Goal: Task Accomplishment & Management: Use online tool/utility

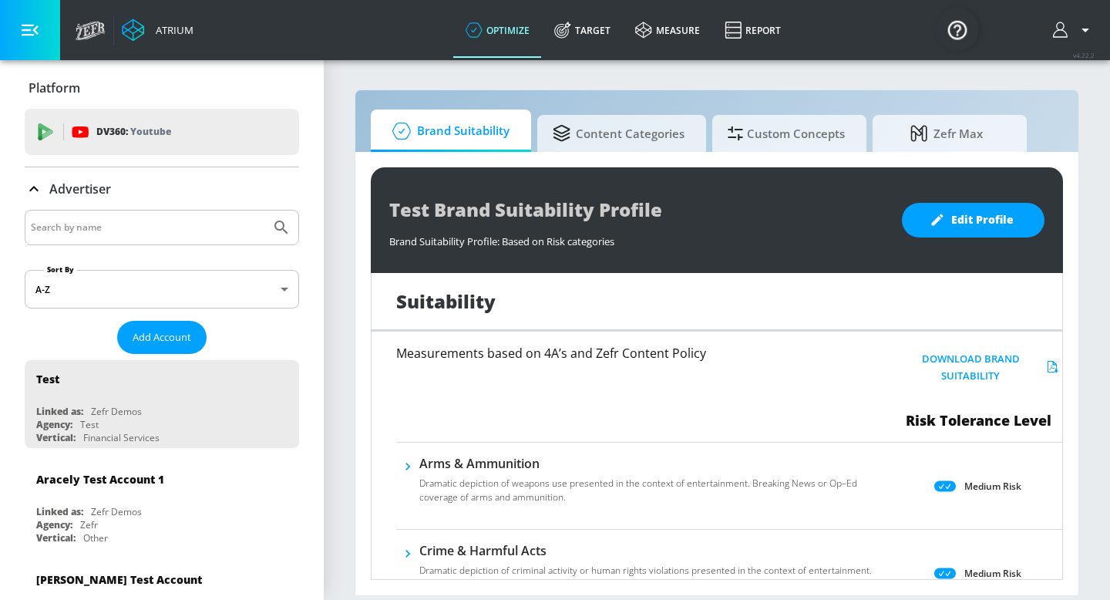
click at [153, 227] on input "Search by name" at bounding box center [148, 227] width 234 height 20
click at [96, 227] on input "telemundo" at bounding box center [148, 227] width 234 height 20
type input "telemundo"
click at [264, 210] on button "Submit Search" at bounding box center [281, 227] width 34 height 34
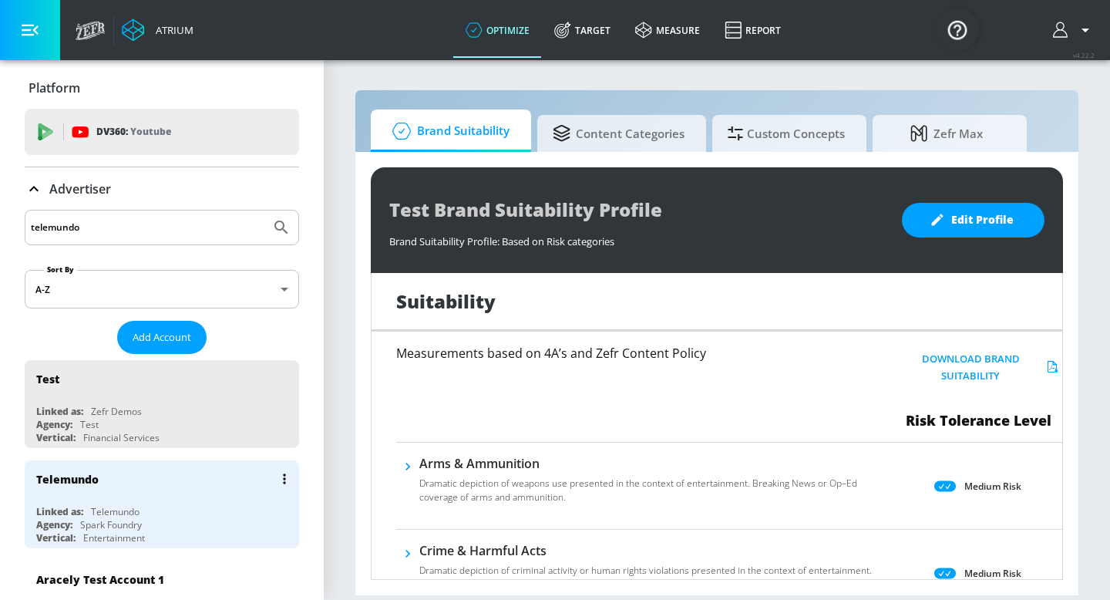
click at [62, 493] on div "Telemundo" at bounding box center [165, 478] width 259 height 37
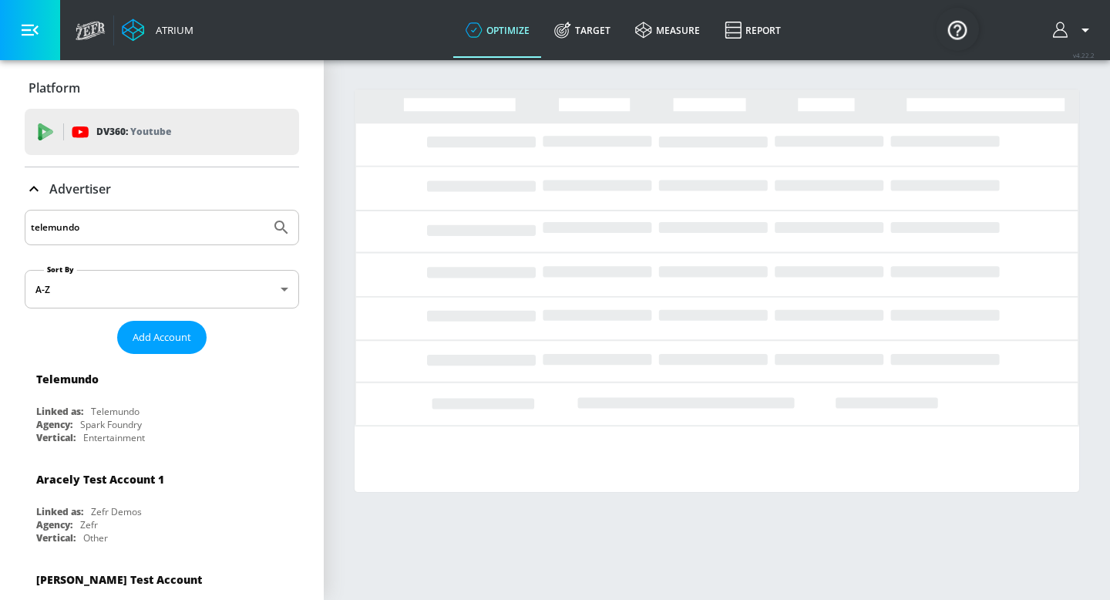
click at [39, 187] on icon at bounding box center [34, 189] width 19 height 19
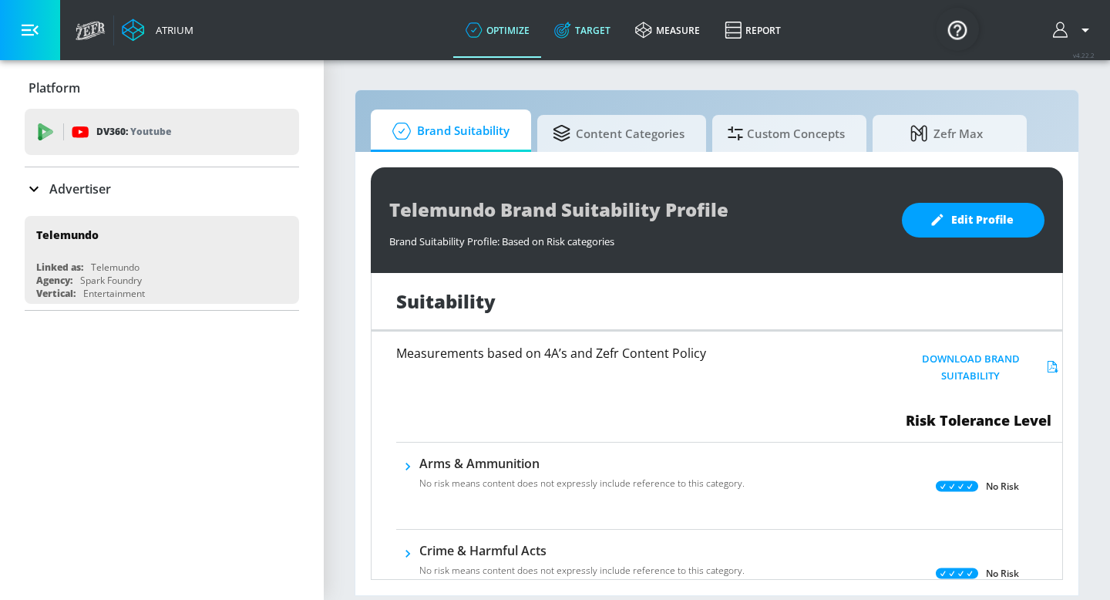
click at [596, 26] on link "Target" at bounding box center [582, 30] width 81 height 56
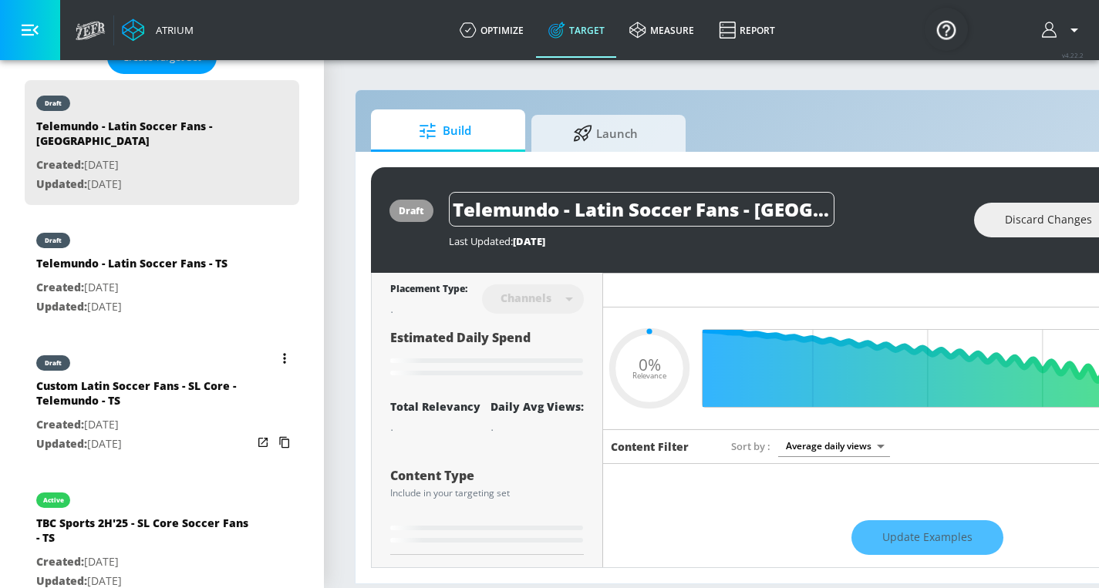
scroll to position [435, 0]
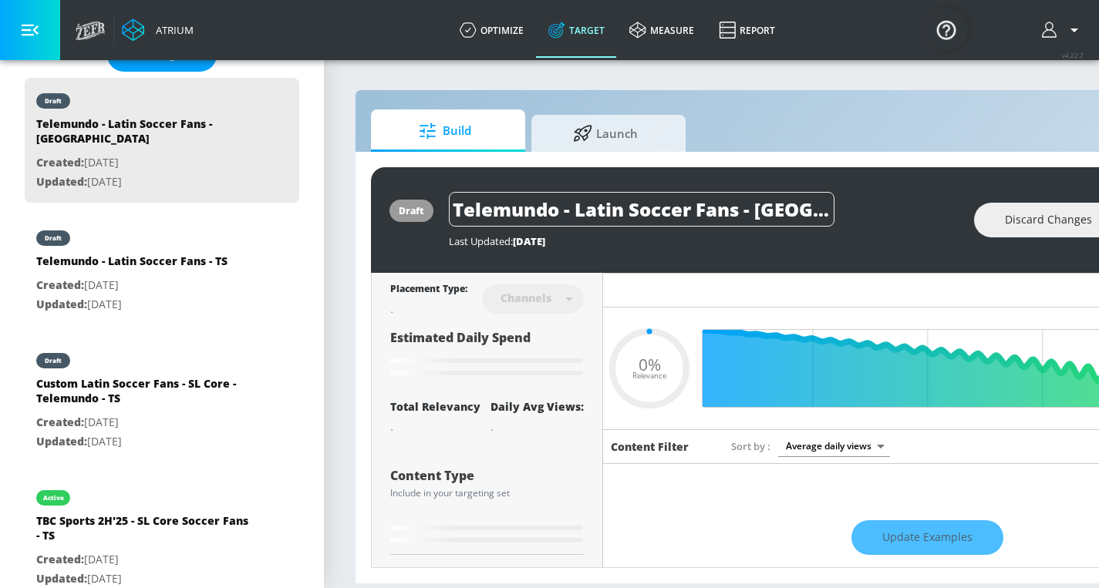
type input "0.94"
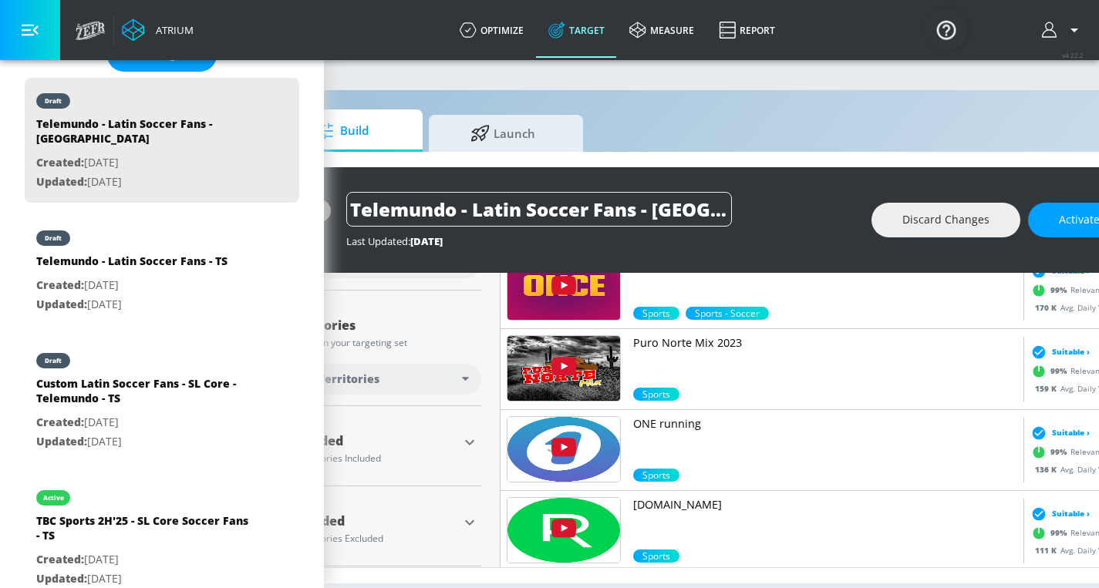
scroll to position [665, 0]
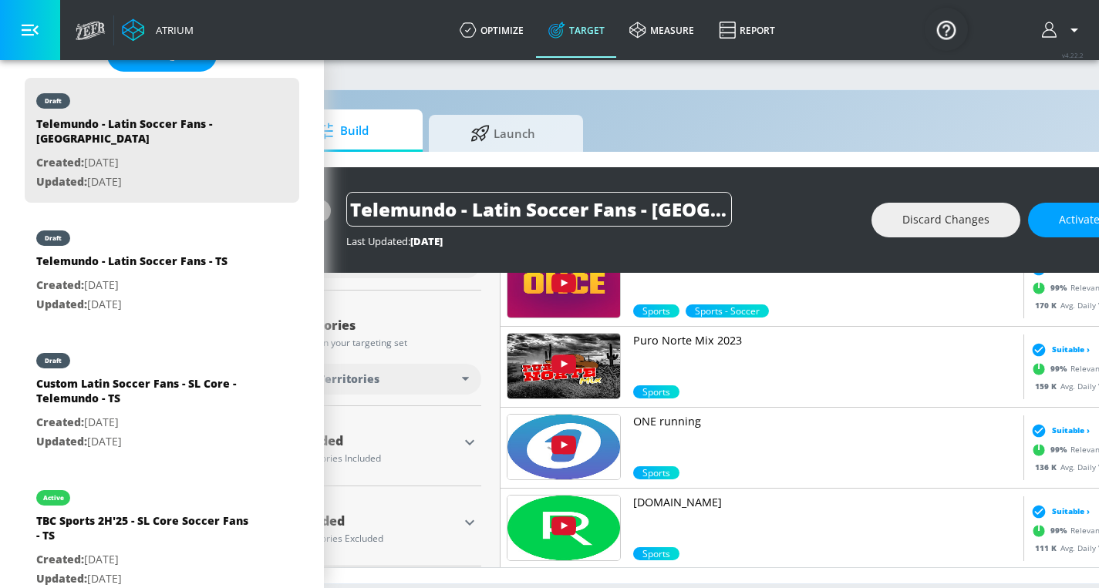
click at [656, 105] on div "Build Launch draft Telemundo - Latin Soccer Fans - CT Last Updated: [DATE] Disc…" at bounding box center [708, 336] width 913 height 495
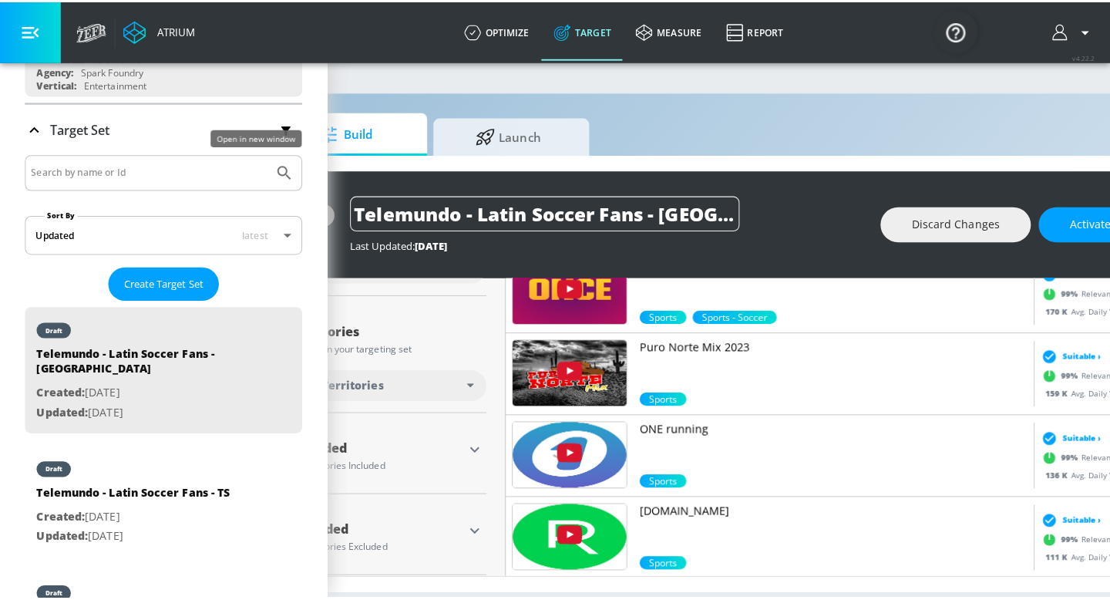
scroll to position [0, 0]
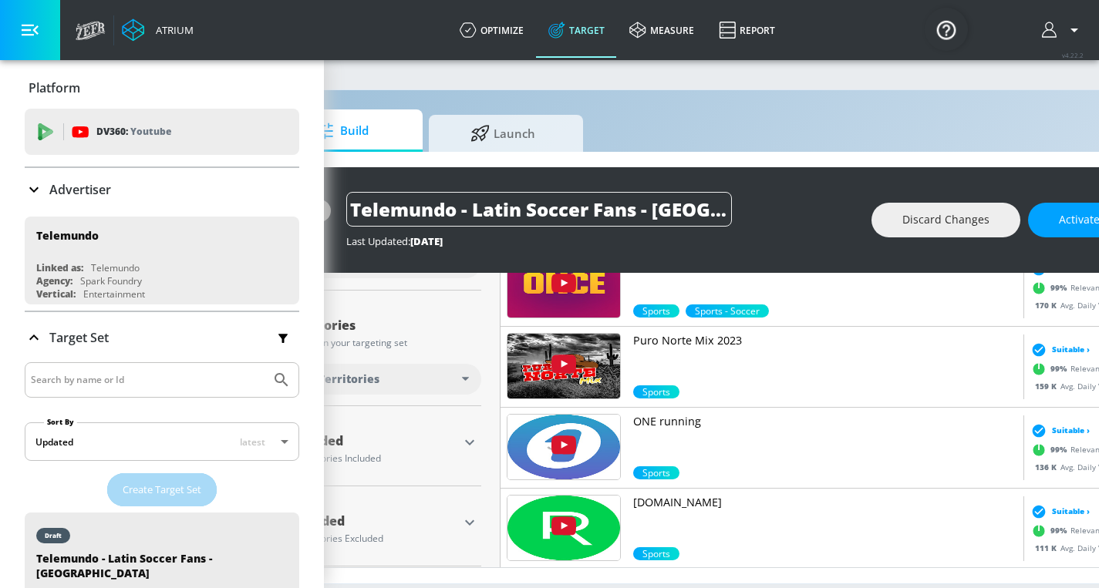
click at [138, 488] on span "Create Target Set" at bounding box center [162, 490] width 79 height 18
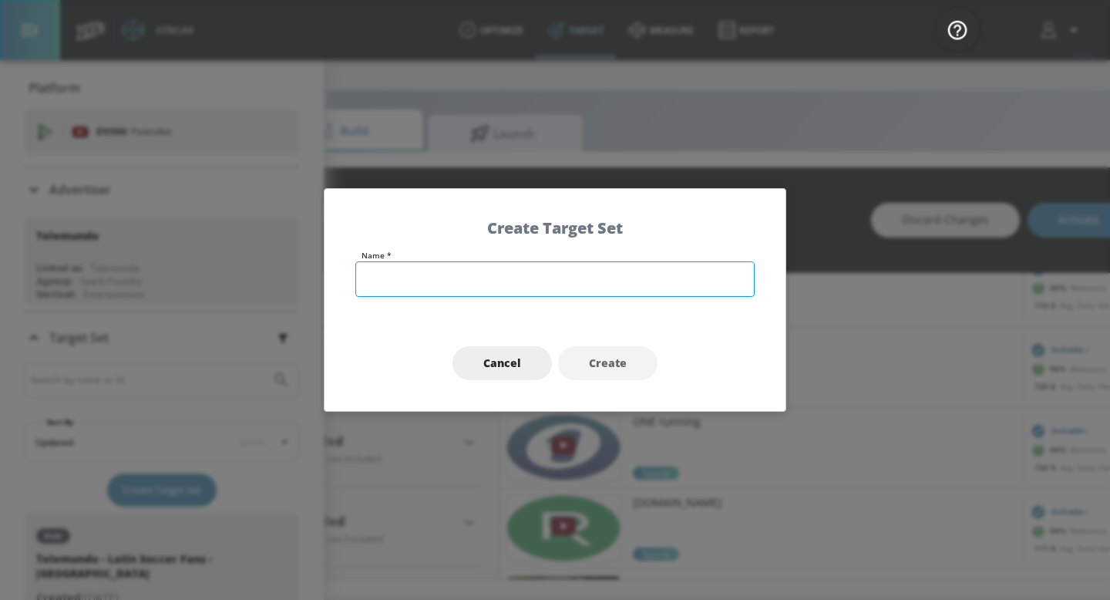
click at [398, 277] on input "text" at bounding box center [554, 278] width 399 height 35
type input "Sample Videos"
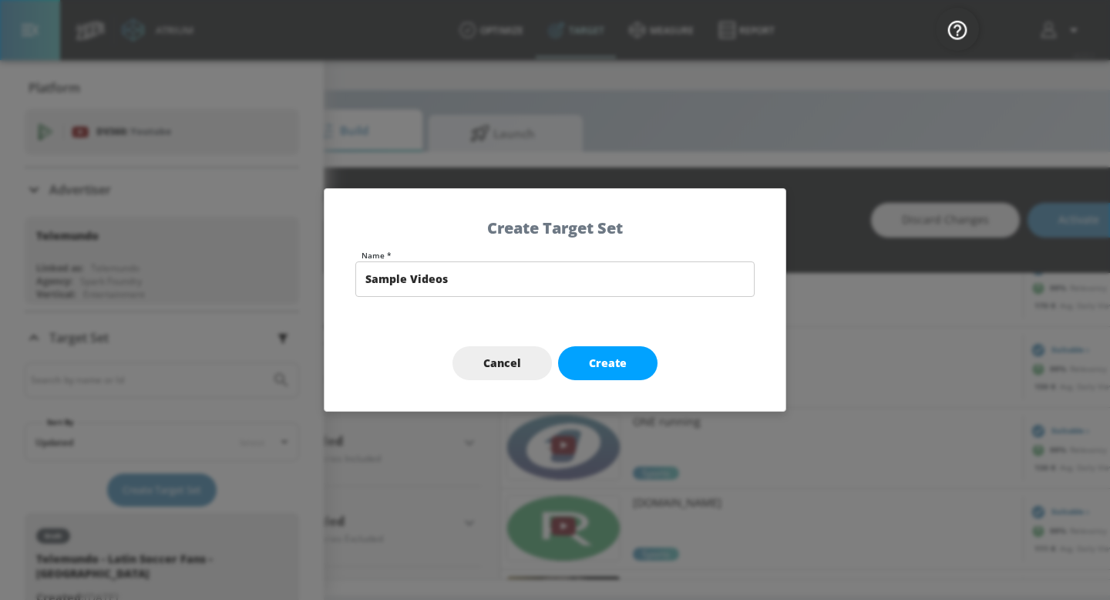
drag, startPoint x: 628, startPoint y: 363, endPoint x: 621, endPoint y: 359, distance: 7.9
click at [627, 363] on button "Create" at bounding box center [607, 363] width 99 height 35
type input "Sample Videos"
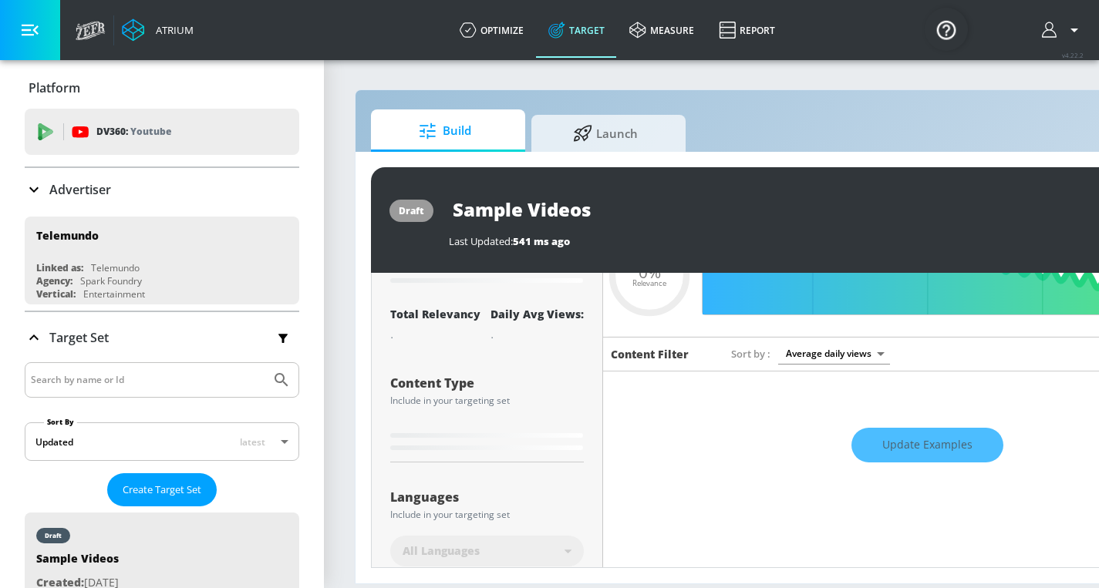
scroll to position [57, 0]
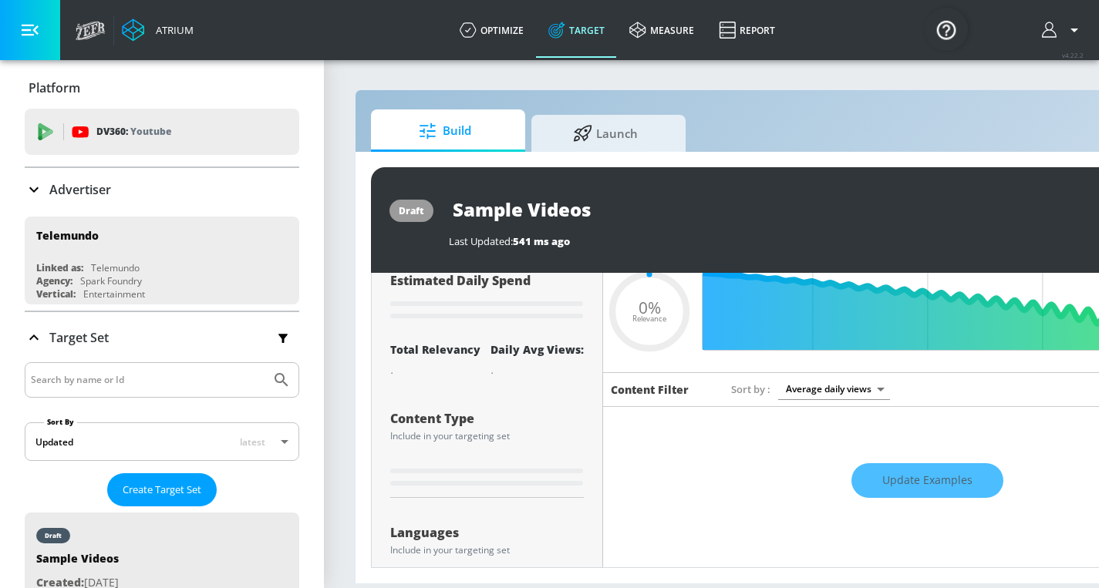
type input "0.6"
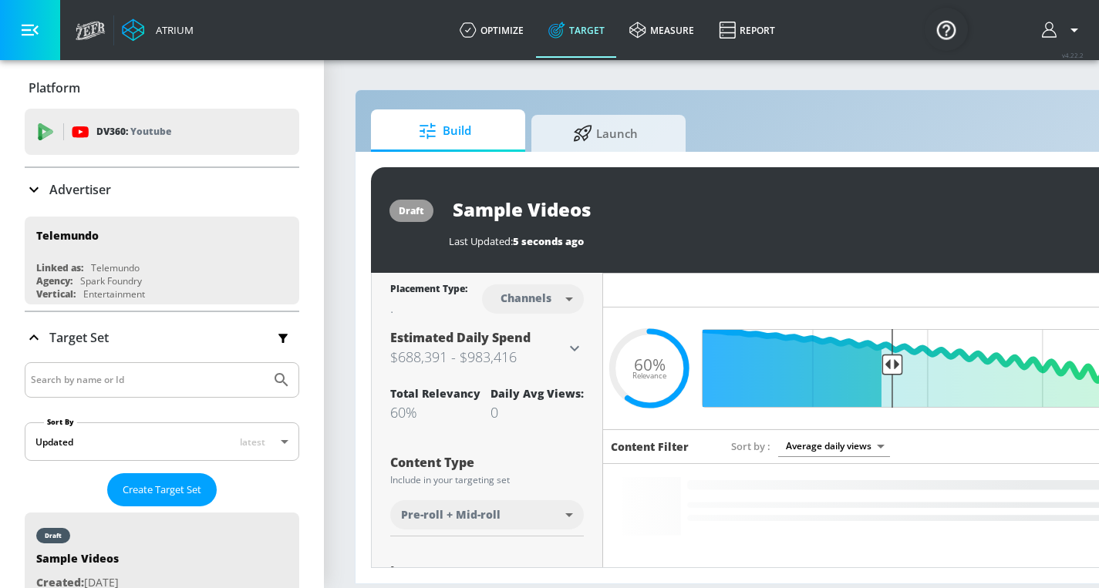
click at [521, 306] on body "Atrium optimize Target measure Report optimize Target measure Report v 4.22.2 P…" at bounding box center [549, 294] width 1099 height 588
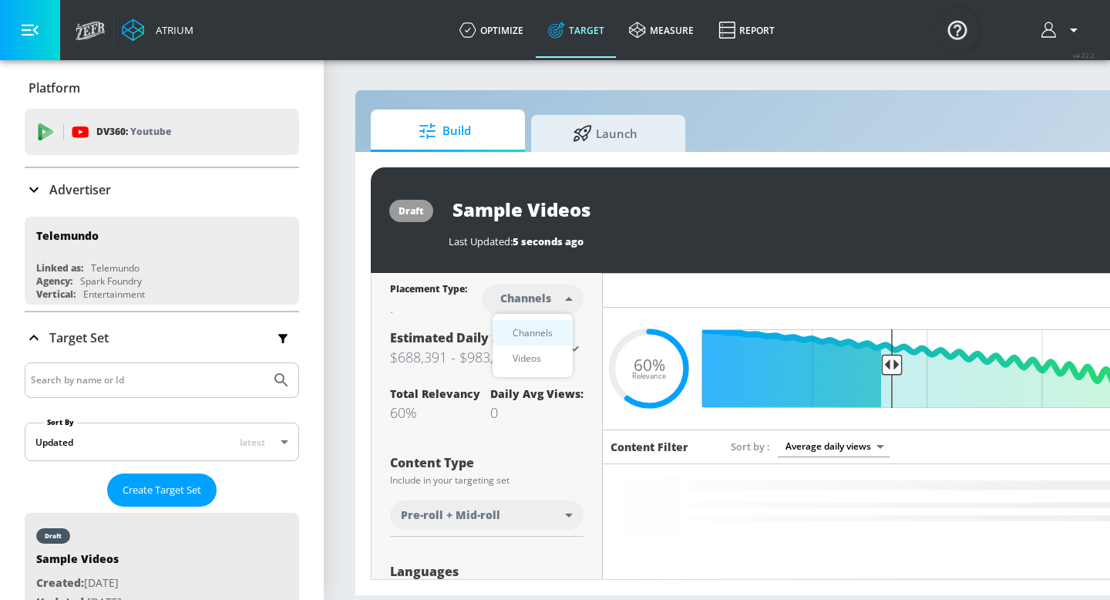
click at [522, 347] on li "Videos" at bounding box center [533, 357] width 80 height 25
type input "videos"
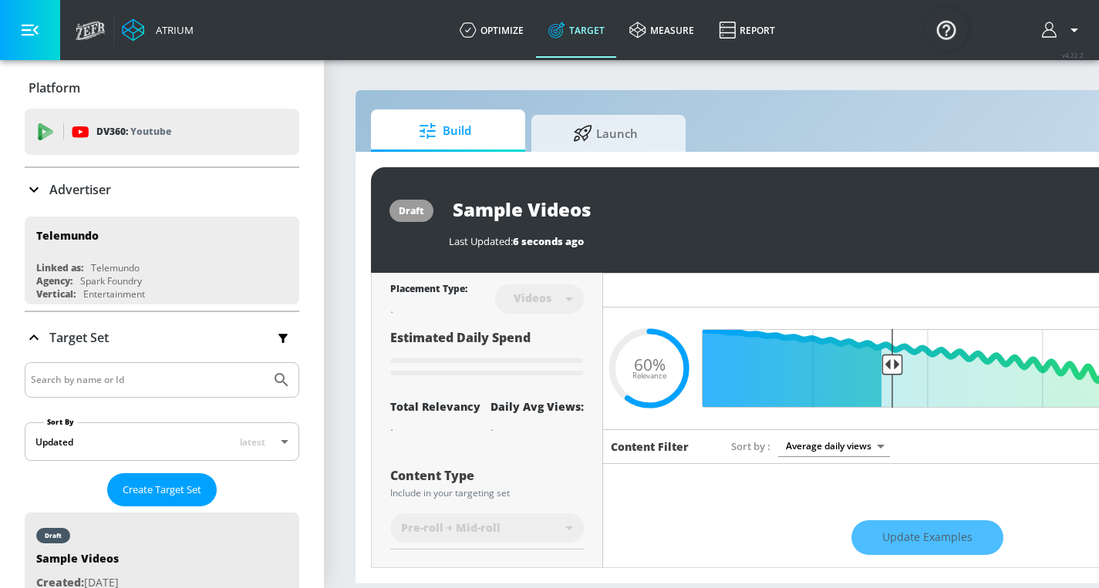
scroll to position [236, 0]
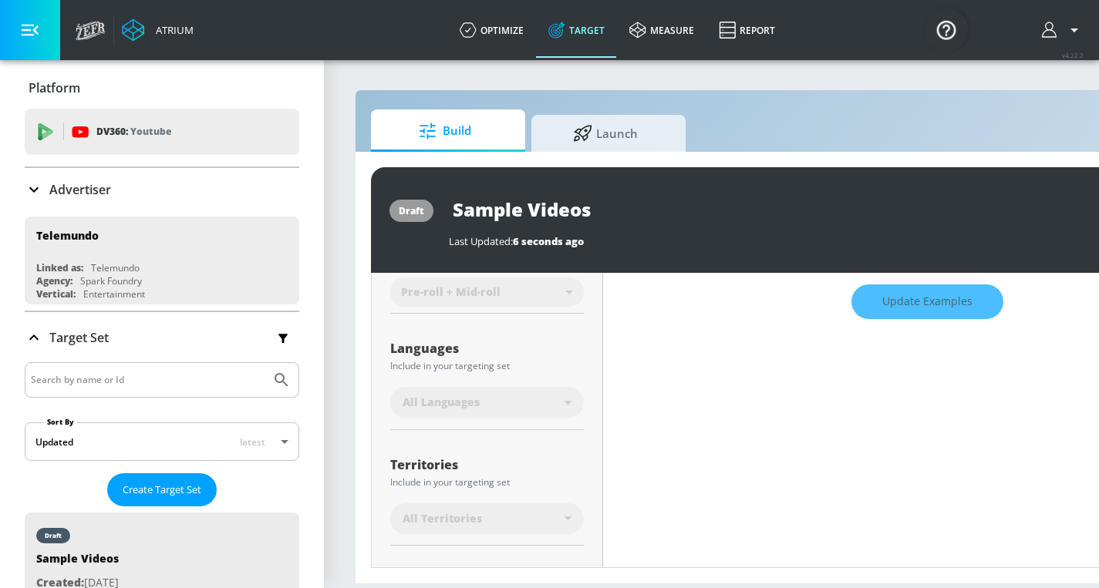
click at [536, 406] on div "All Languages" at bounding box center [483, 402] width 162 height 15
click at [563, 400] on div "All Languages" at bounding box center [483, 402] width 162 height 15
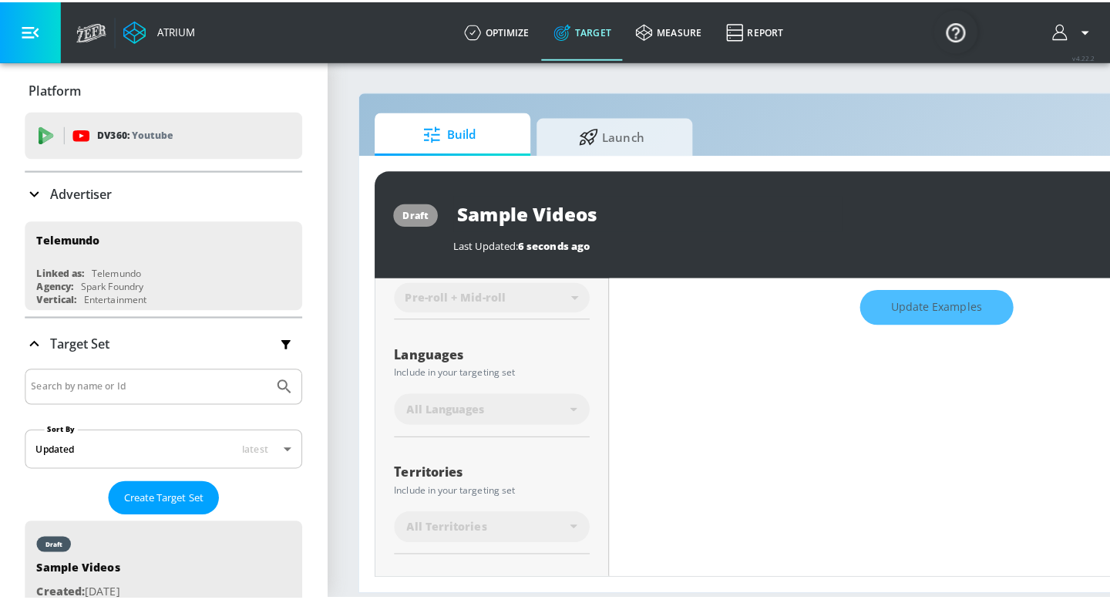
scroll to position [224, 0]
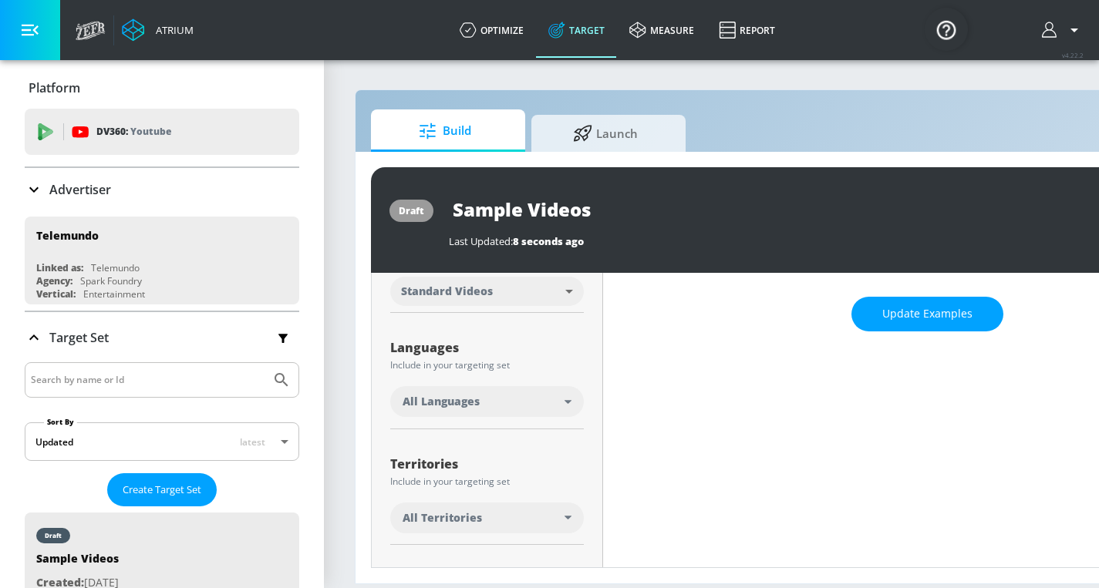
click at [562, 402] on div "All Languages" at bounding box center [483, 401] width 162 height 15
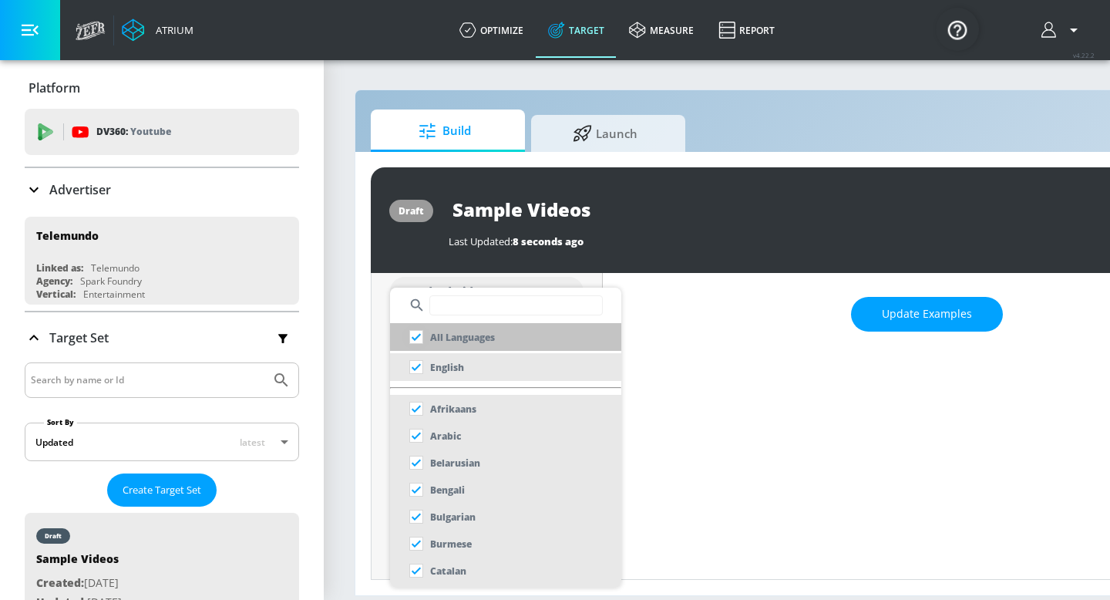
click at [419, 338] on input "checkbox" at bounding box center [416, 337] width 28 height 28
click at [416, 338] on input "checkbox" at bounding box center [416, 337] width 28 height 28
checkbox input "true"
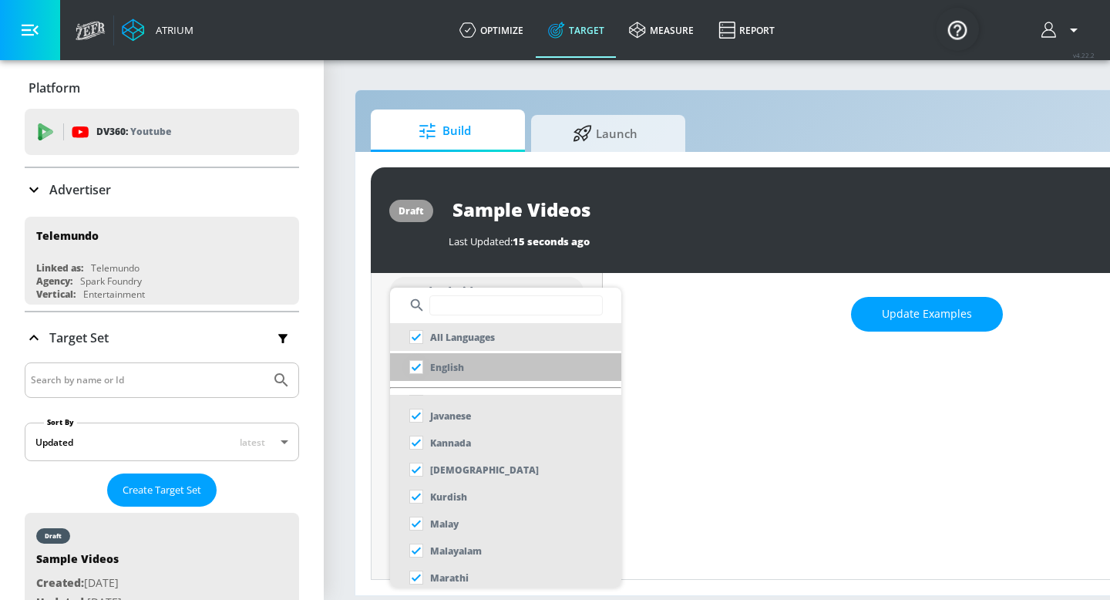
scroll to position [621, 0]
click at [421, 373] on input "checkbox" at bounding box center [416, 367] width 28 height 28
checkbox input "true"
checkbox input "false"
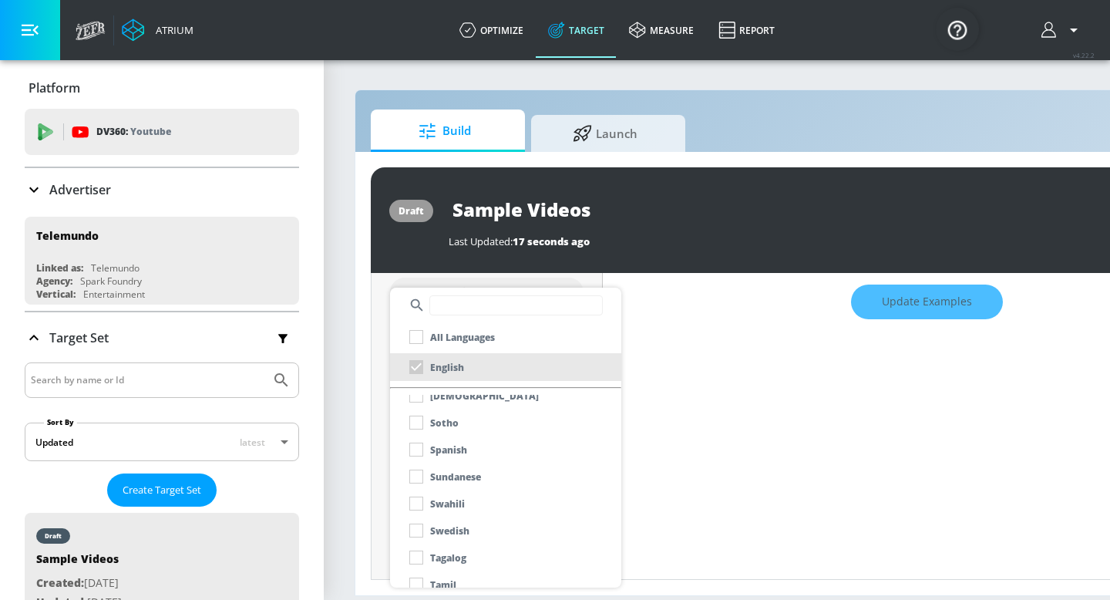
scroll to position [1174, 0]
click at [415, 449] on div "Spanish" at bounding box center [434, 449] width 65 height 28
click at [413, 449] on div "Spanish" at bounding box center [434, 449] width 65 height 28
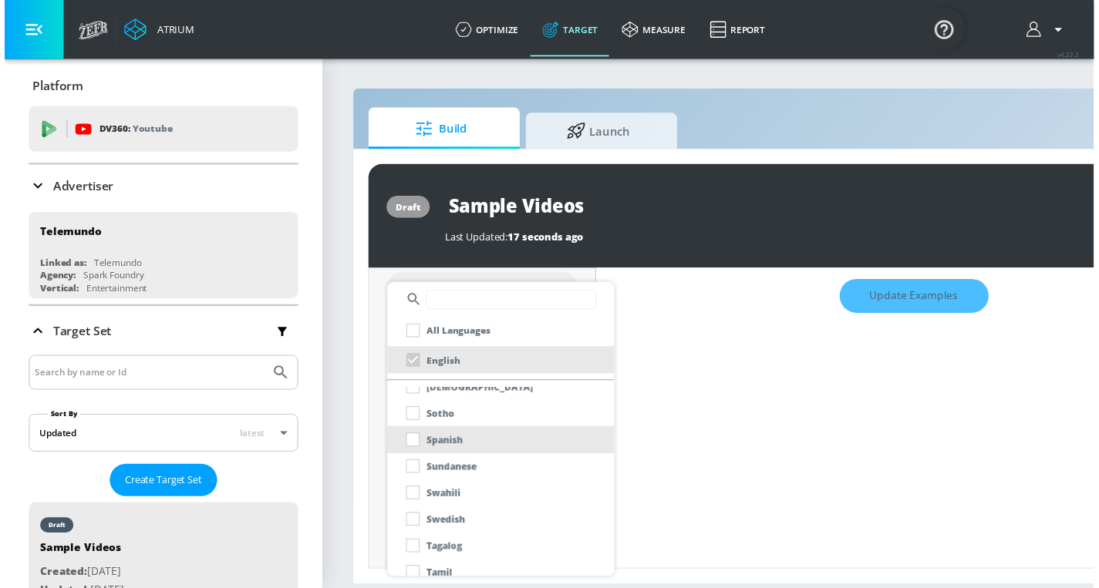
scroll to position [224, 0]
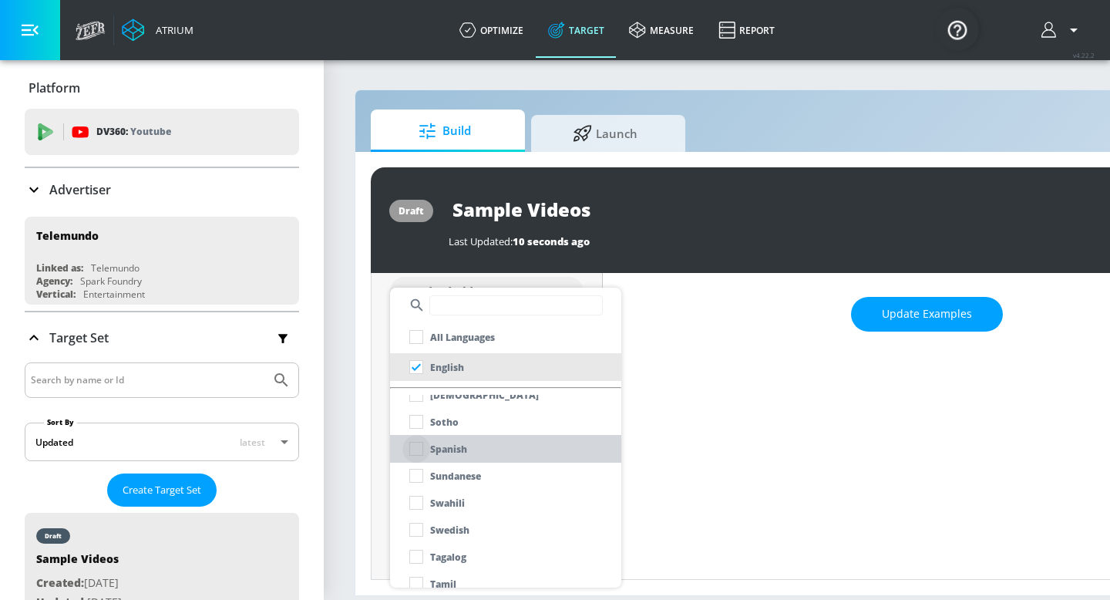
click at [419, 448] on input "checkbox" at bounding box center [416, 449] width 28 height 28
click at [712, 422] on div at bounding box center [555, 300] width 1110 height 600
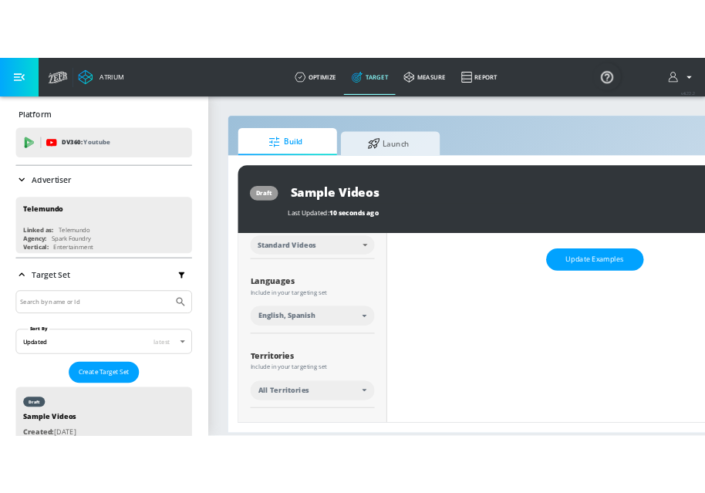
scroll to position [236, 0]
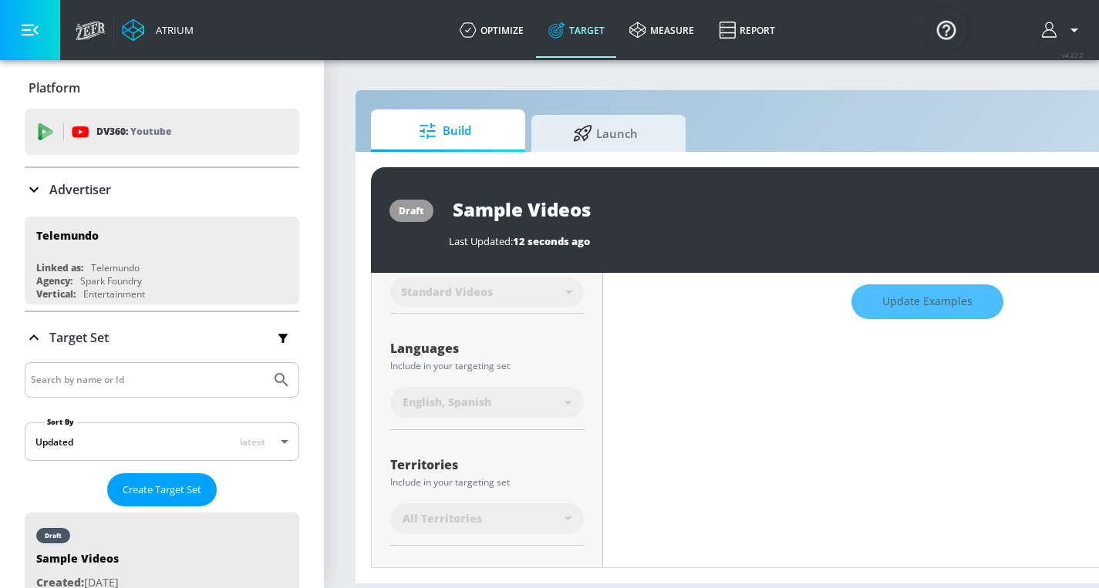
click at [451, 405] on span "English, Spanish" at bounding box center [446, 402] width 89 height 15
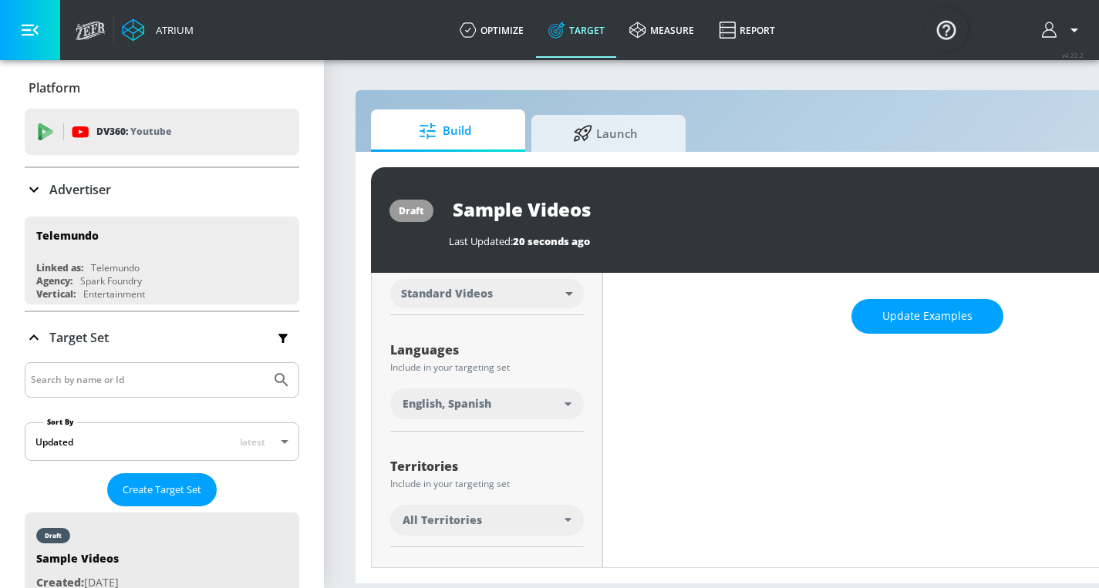
scroll to position [220, 0]
click at [560, 403] on div "English, Spanish" at bounding box center [483, 404] width 162 height 15
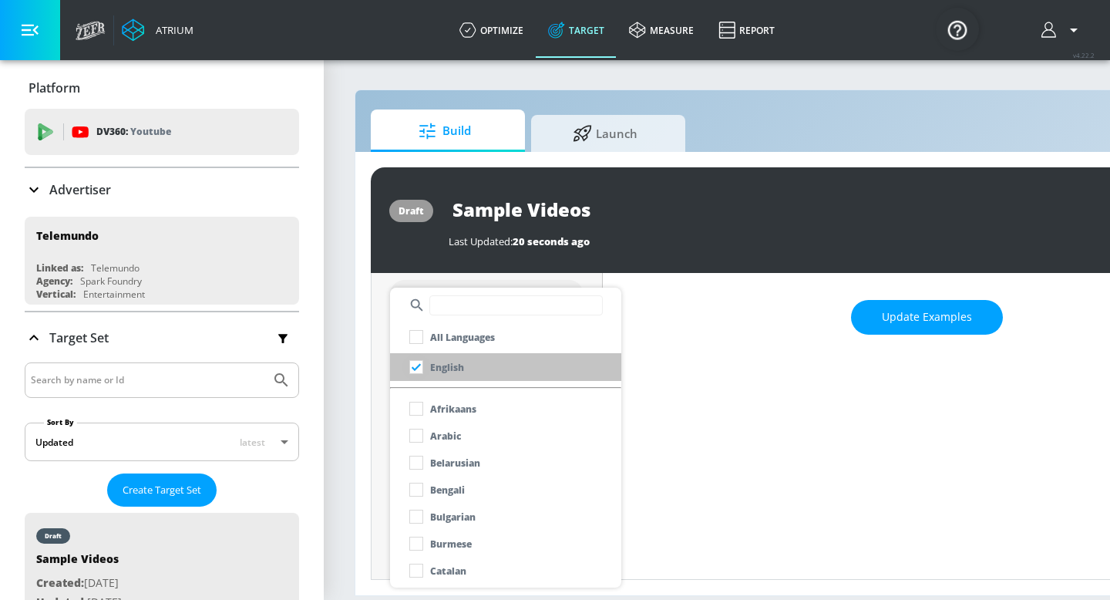
click at [414, 369] on input "checkbox" at bounding box center [416, 367] width 28 height 28
checkbox input "false"
click at [379, 370] on div at bounding box center [555, 300] width 1110 height 600
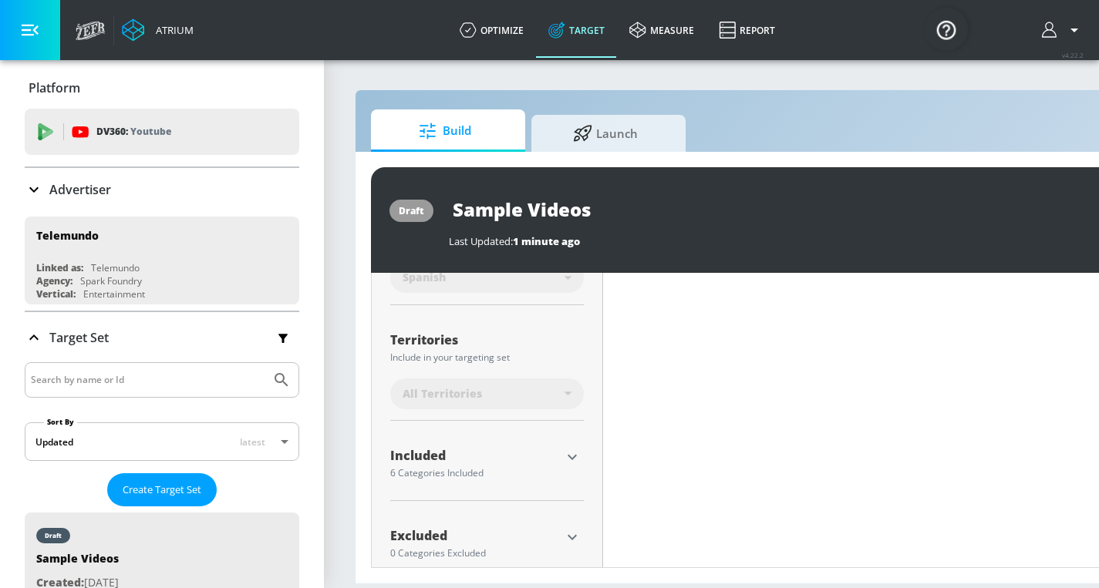
scroll to position [375, 0]
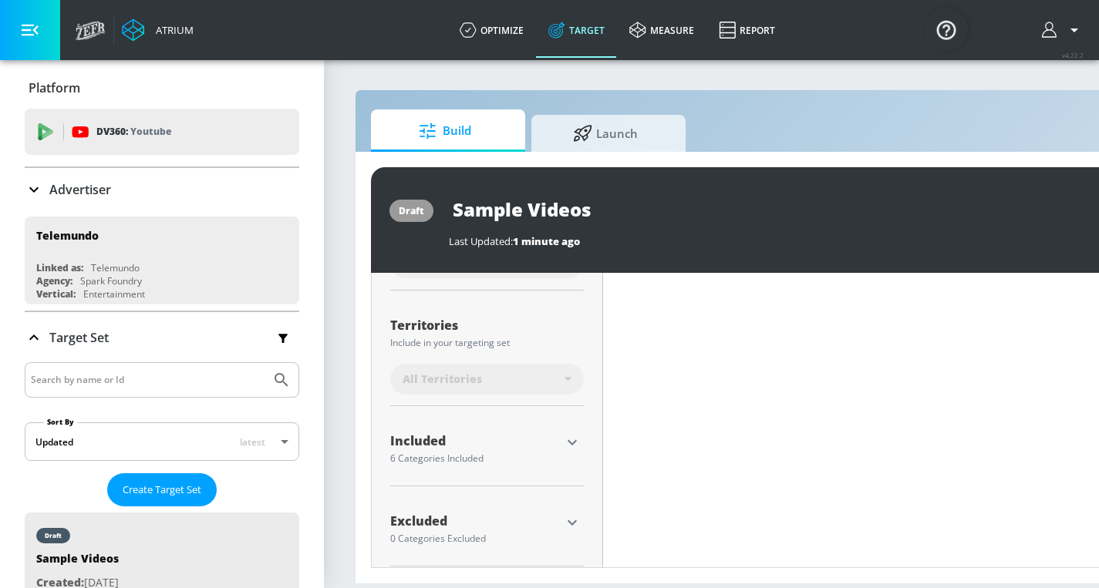
click at [565, 439] on icon "button" at bounding box center [572, 442] width 19 height 19
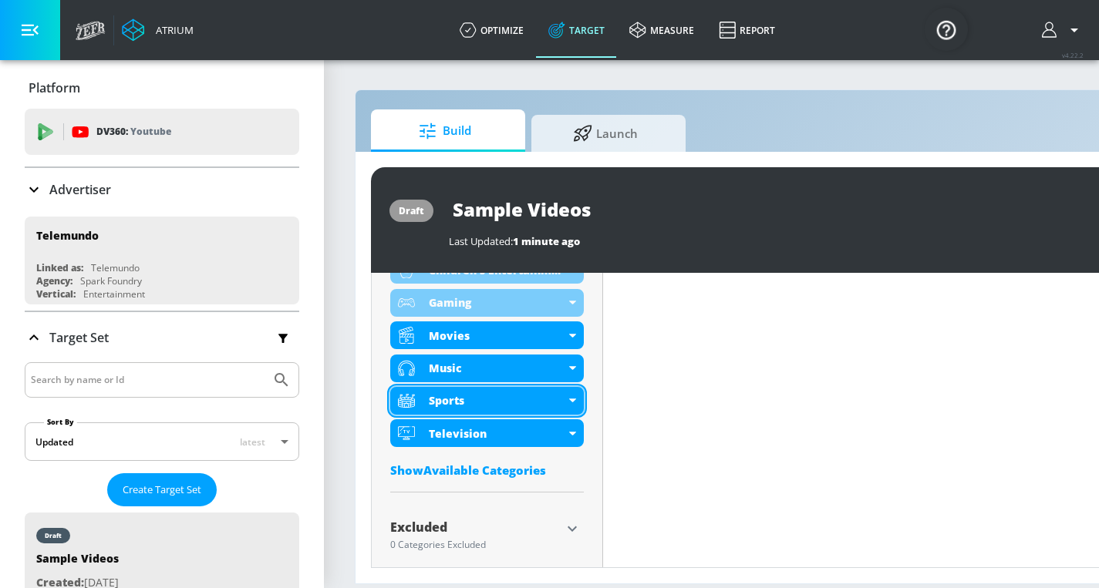
scroll to position [563, 0]
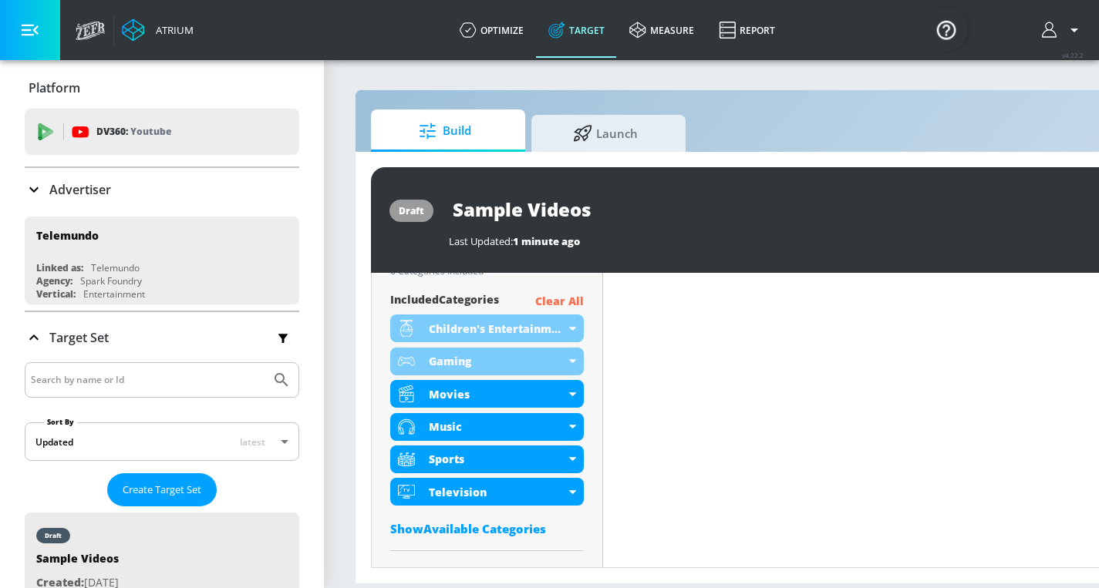
click at [564, 302] on p "Clear All" at bounding box center [559, 301] width 49 height 19
click at [547, 298] on p "Clear All" at bounding box center [559, 301] width 49 height 19
click at [566, 303] on p "Clear All" at bounding box center [559, 301] width 49 height 19
click at [572, 297] on p "Clear All" at bounding box center [559, 301] width 49 height 19
click at [574, 298] on p "Clear All" at bounding box center [559, 301] width 49 height 19
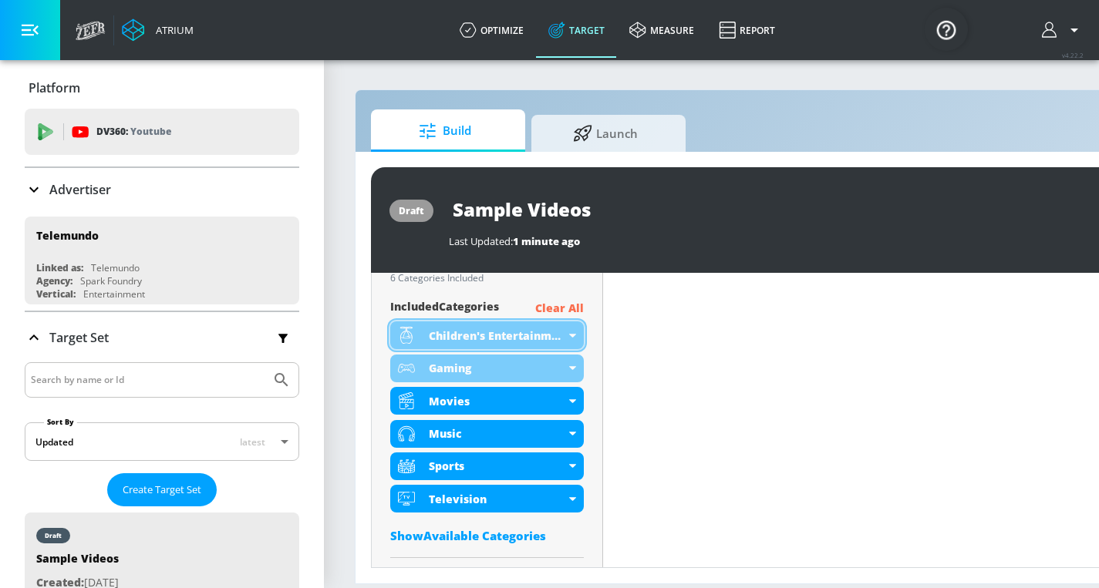
scroll to position [561, 0]
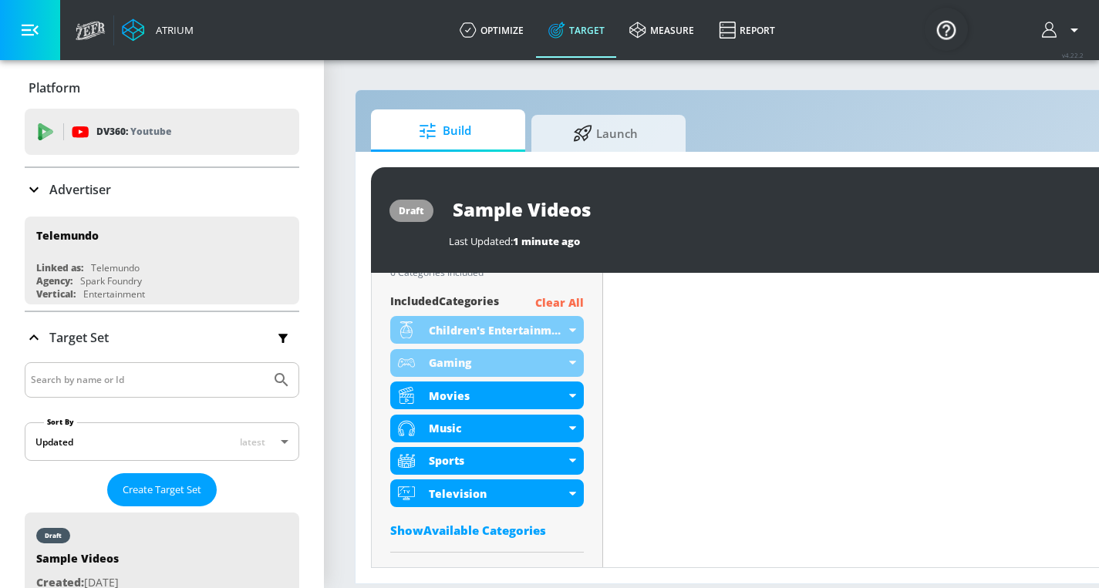
click at [562, 310] on p "Clear All" at bounding box center [559, 303] width 49 height 19
click at [565, 302] on p "Clear All" at bounding box center [559, 303] width 49 height 19
click at [574, 311] on p "Clear All" at bounding box center [559, 303] width 49 height 19
click at [570, 306] on p "Clear All" at bounding box center [559, 303] width 49 height 19
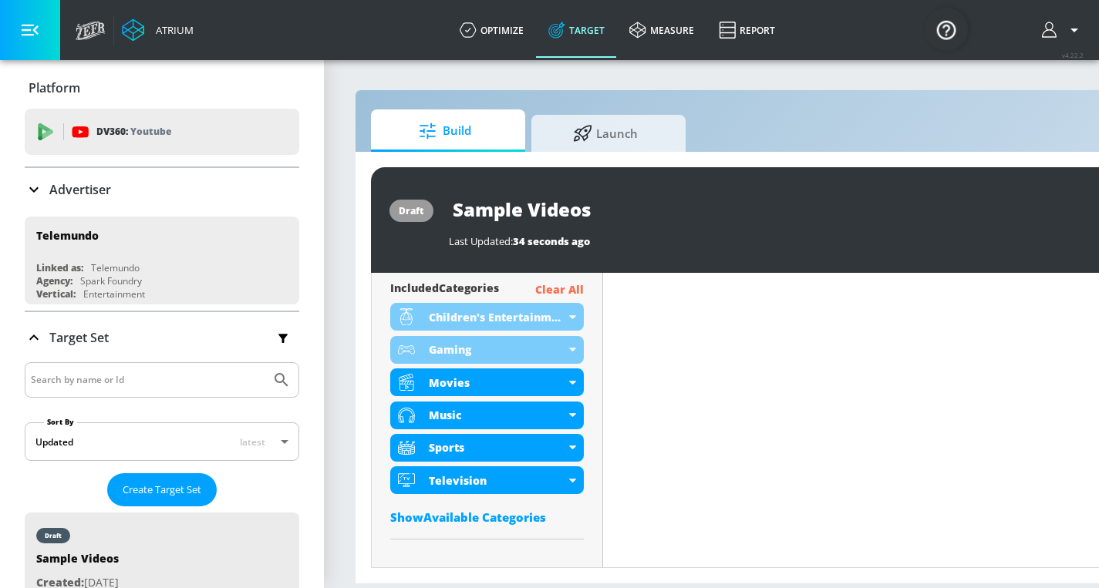
scroll to position [548, 0]
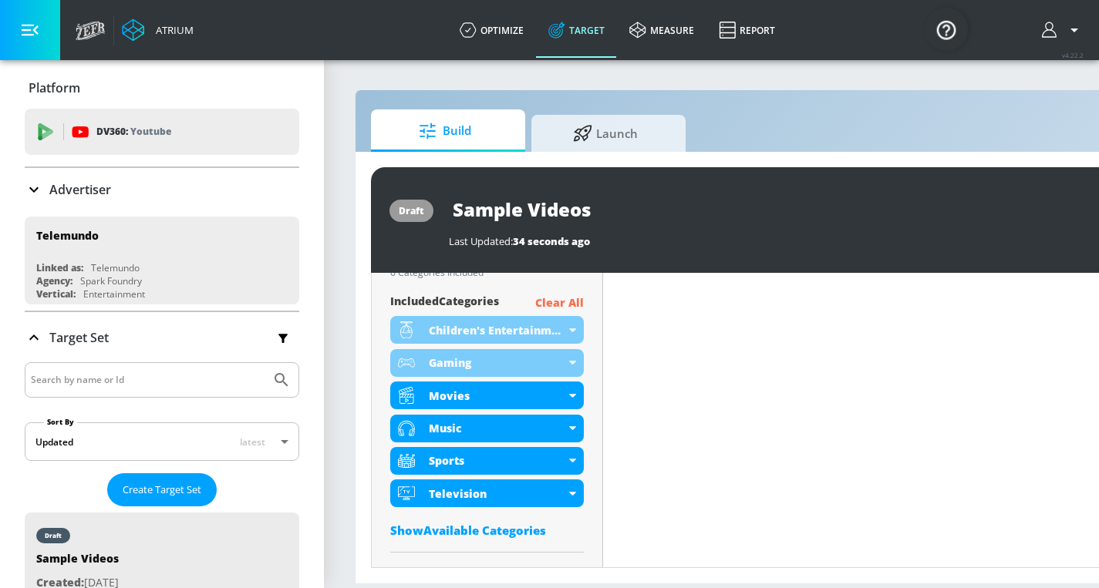
click at [566, 303] on p "Clear All" at bounding box center [559, 303] width 49 height 19
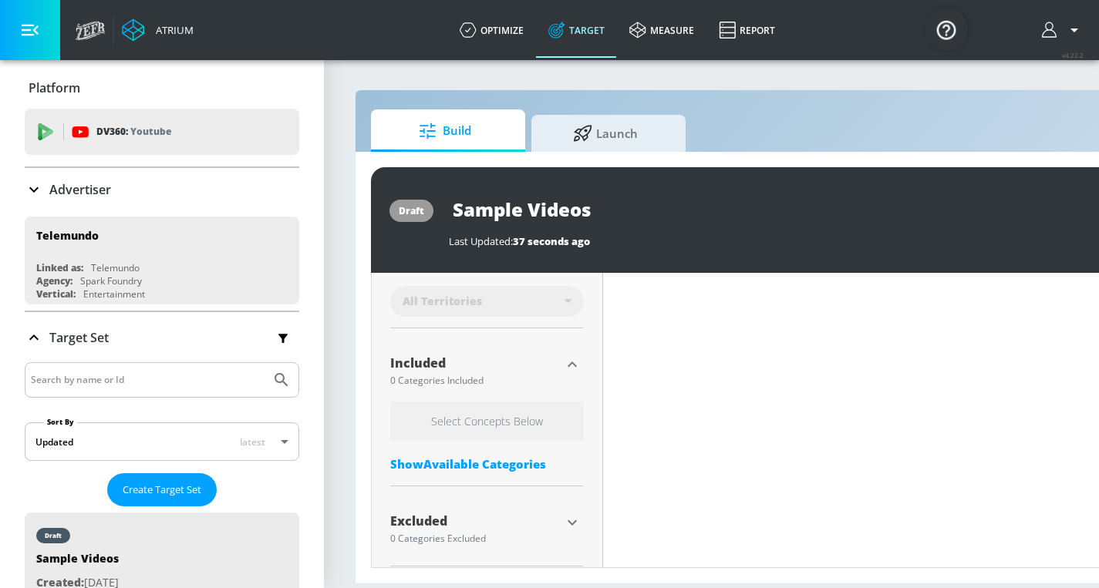
click at [500, 462] on div "Show Available Categories" at bounding box center [487, 463] width 194 height 15
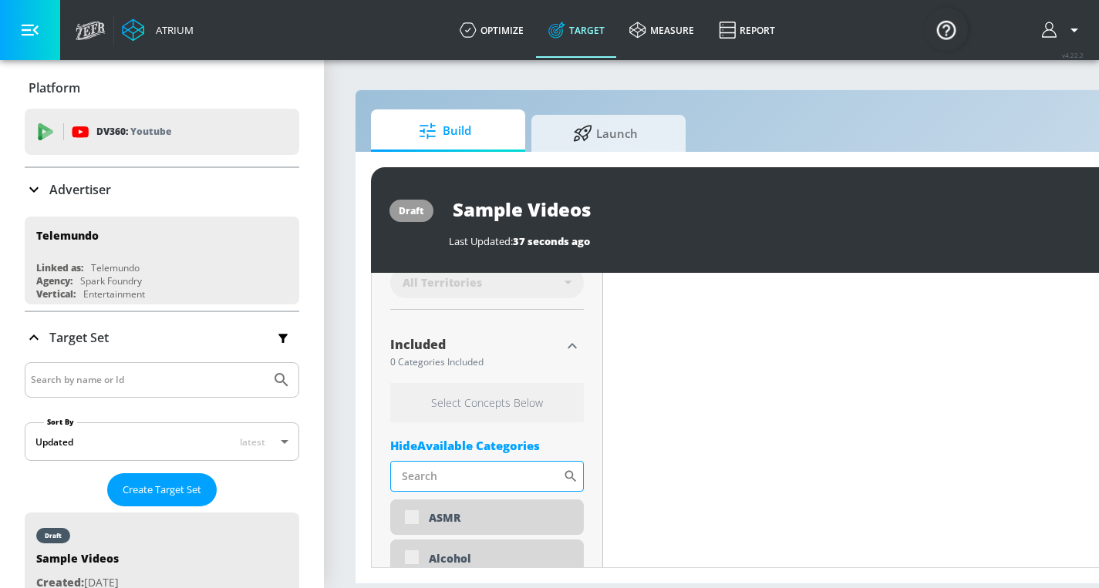
scroll to position [671, 0]
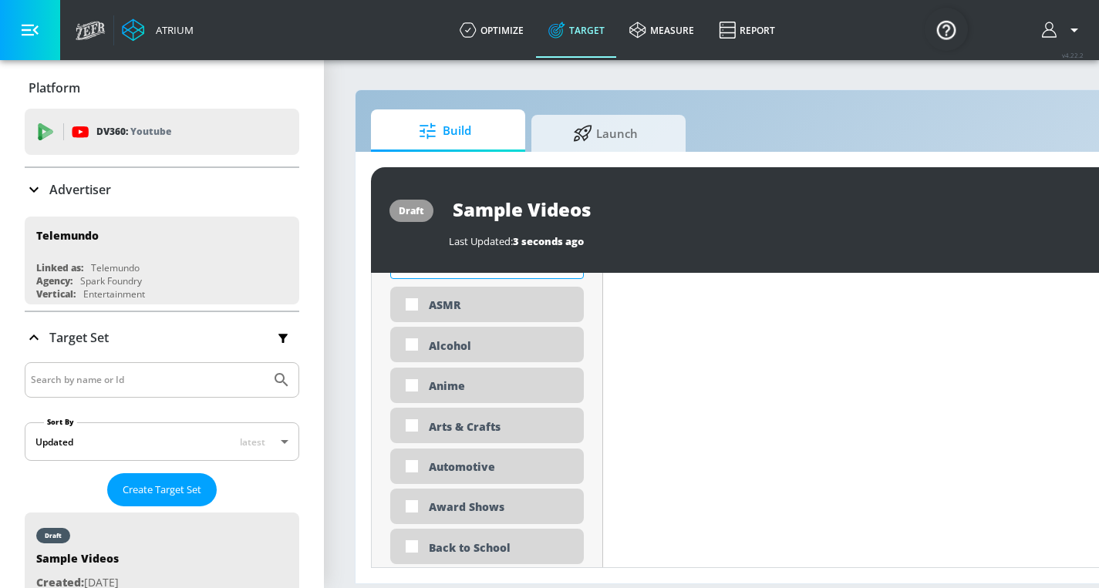
click at [492, 279] on input "Sort By" at bounding box center [476, 263] width 173 height 31
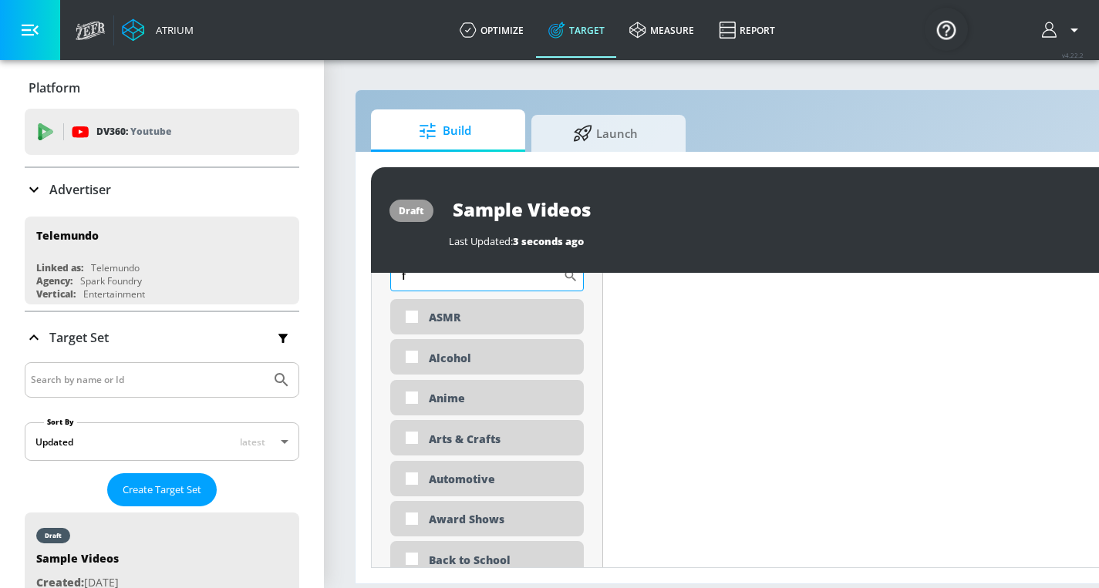
scroll to position [655, 0]
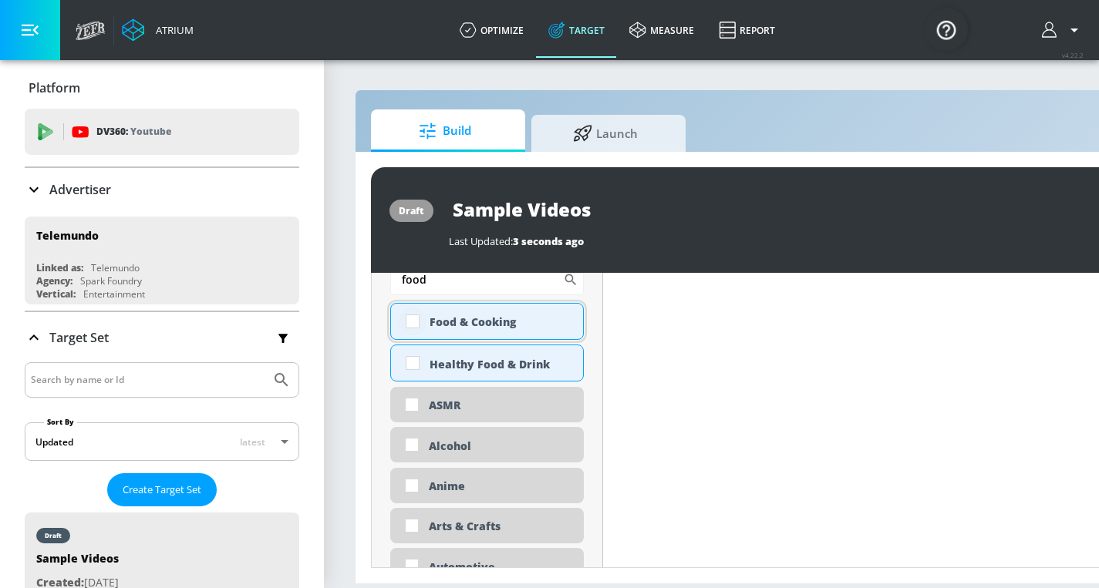
type input "food"
click at [409, 322] on input "checkbox" at bounding box center [413, 322] width 28 height 28
checkbox input "true"
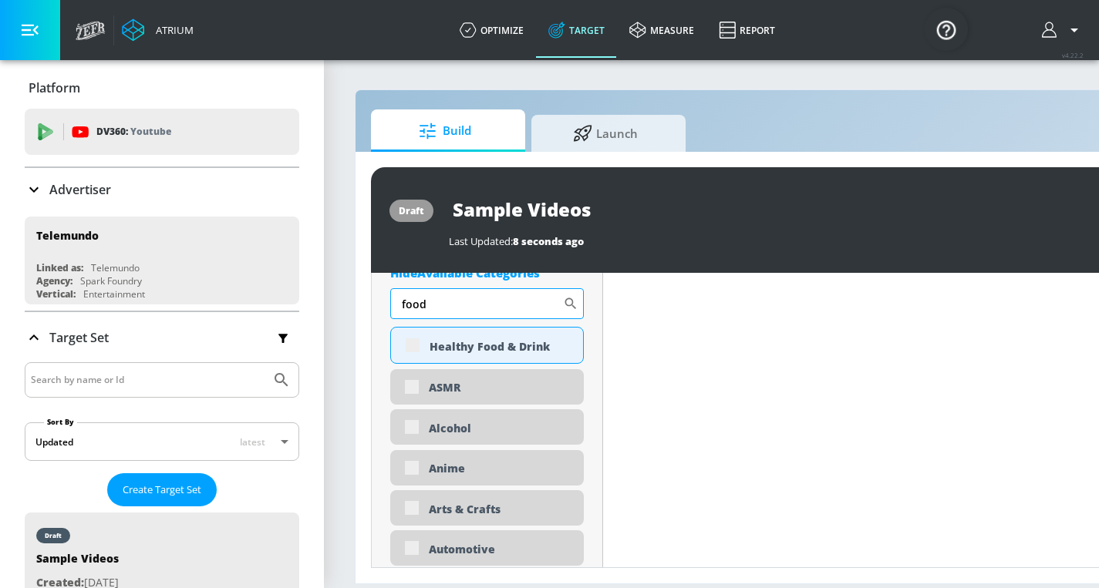
scroll to position [668, 0]
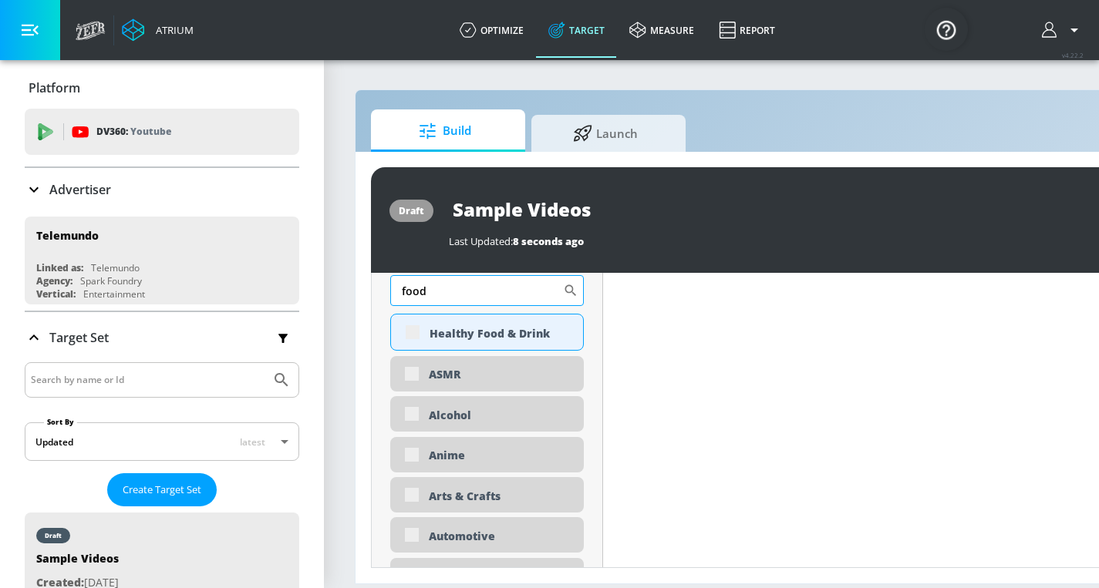
click at [556, 285] on input "food" at bounding box center [476, 290] width 173 height 31
type input "f"
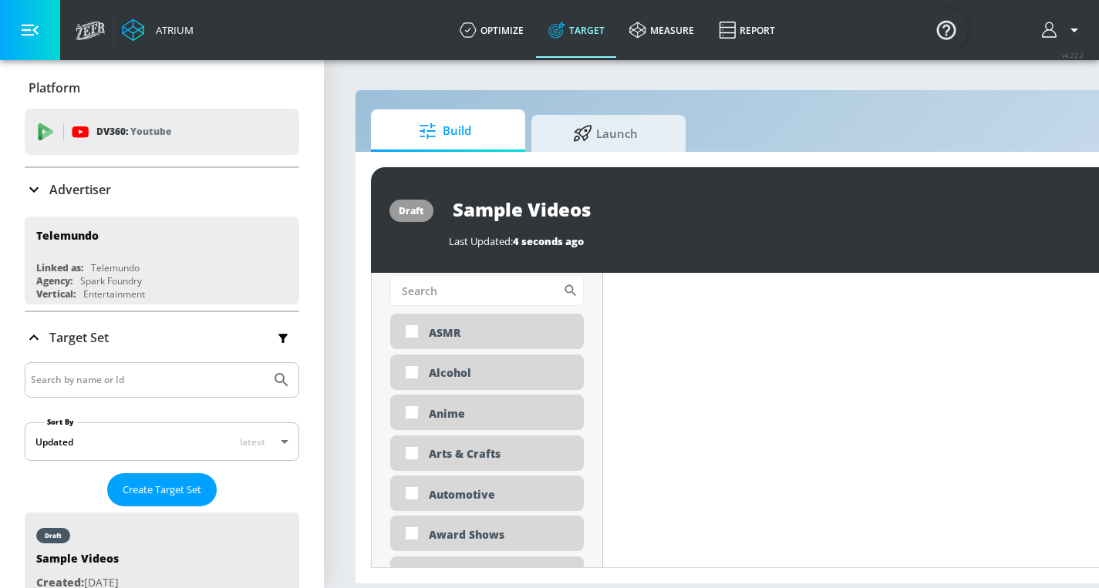
scroll to position [0, 0]
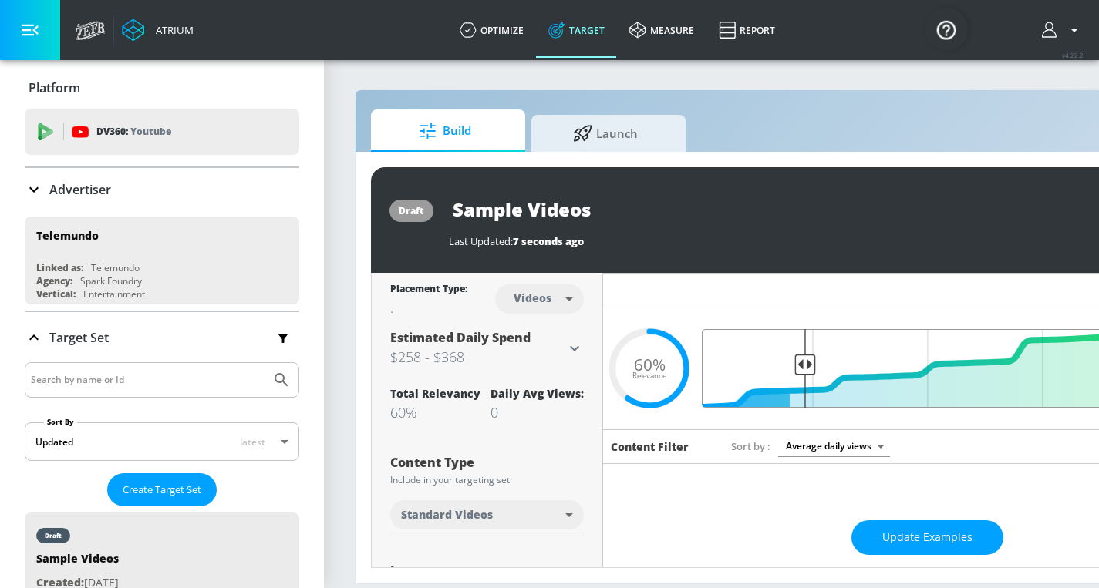
drag, startPoint x: 890, startPoint y: 359, endPoint x: 804, endPoint y: 372, distance: 86.5
click at [804, 372] on input "Final Threshold" at bounding box center [927, 368] width 432 height 79
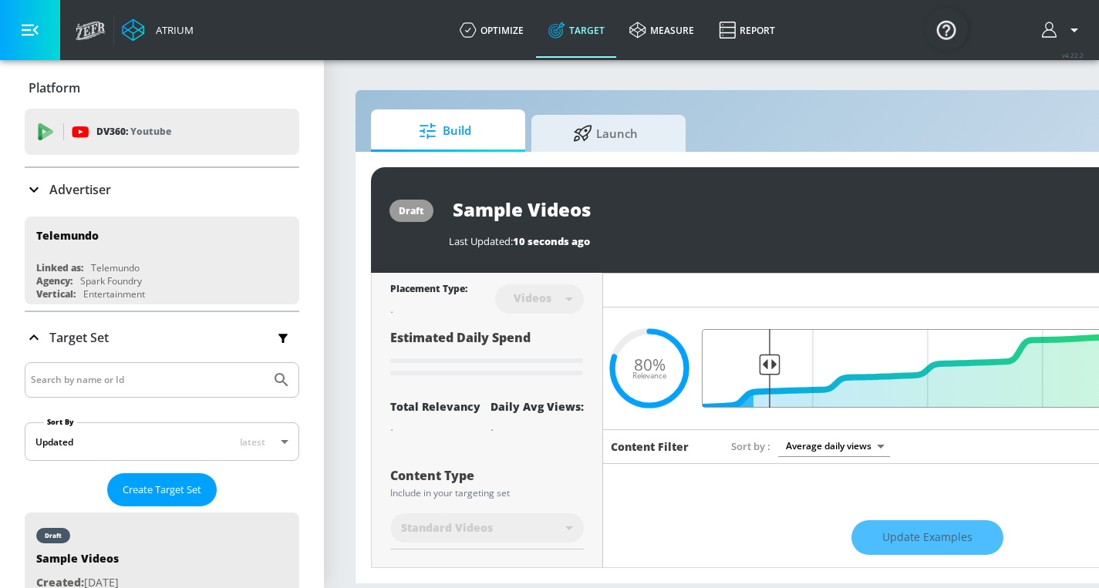
drag, startPoint x: 801, startPoint y: 372, endPoint x: 782, endPoint y: 384, distance: 21.8
click at [767, 370] on input "Final Threshold" at bounding box center [927, 368] width 432 height 79
click at [944, 537] on div "Update Examples" at bounding box center [927, 538] width 648 height 54
drag, startPoint x: 775, startPoint y: 362, endPoint x: 786, endPoint y: 364, distance: 10.9
click at [786, 364] on input "Final Threshold" at bounding box center [927, 368] width 432 height 79
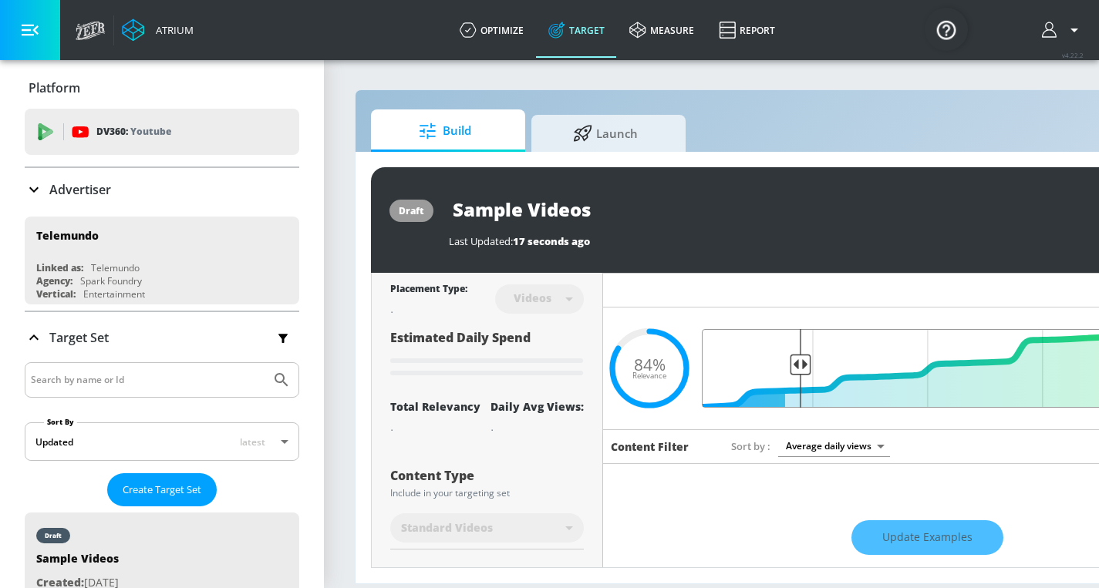
drag, startPoint x: 786, startPoint y: 362, endPoint x: 800, endPoint y: 365, distance: 14.2
click at [800, 365] on input "Final Threshold" at bounding box center [927, 368] width 432 height 79
type input "0.8"
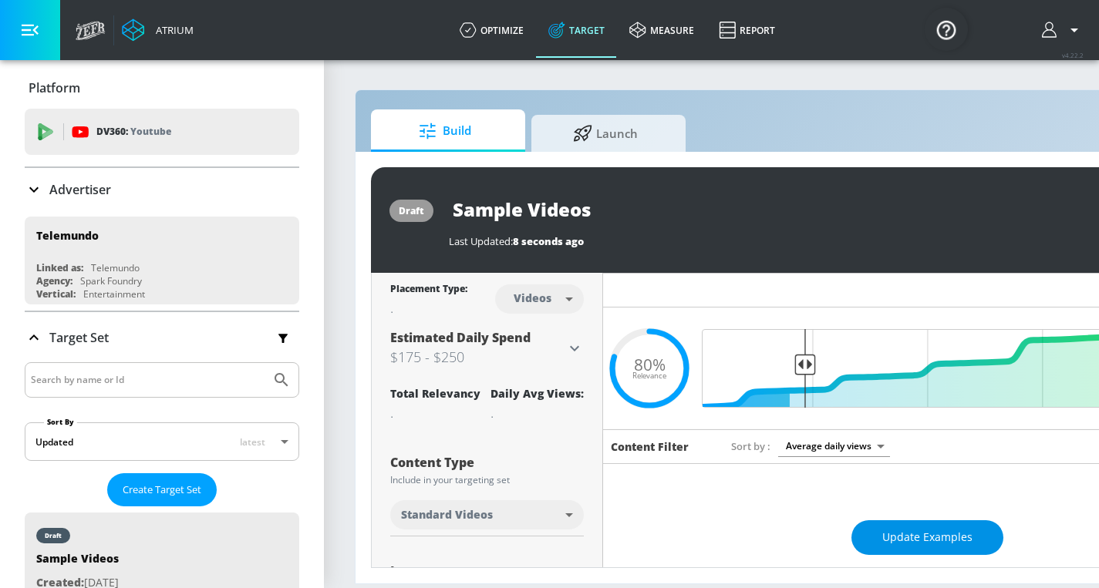
click at [931, 541] on span "Update Examples" at bounding box center [927, 537] width 90 height 19
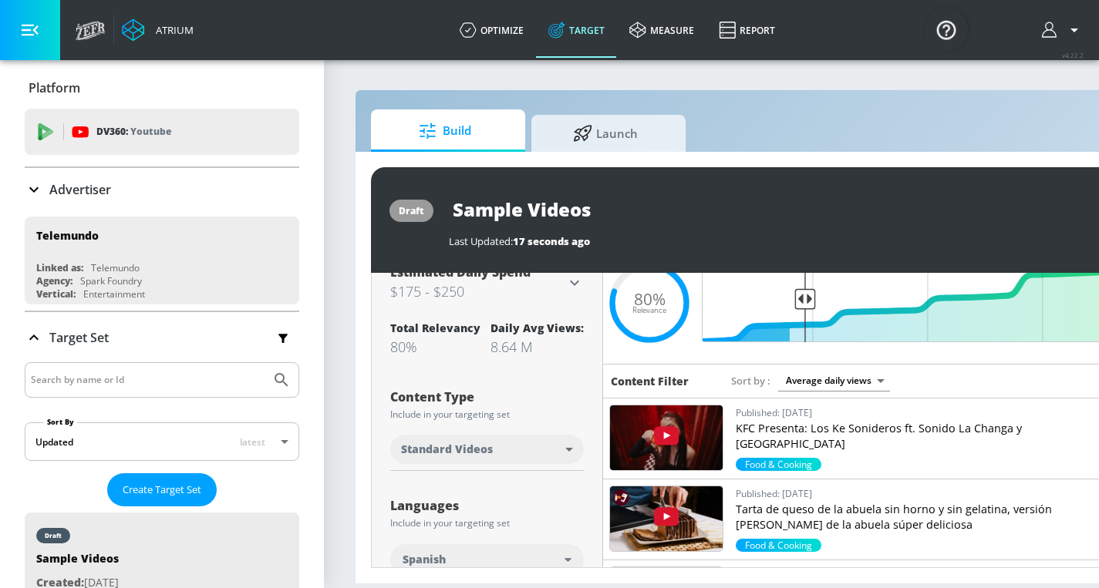
scroll to position [80, 0]
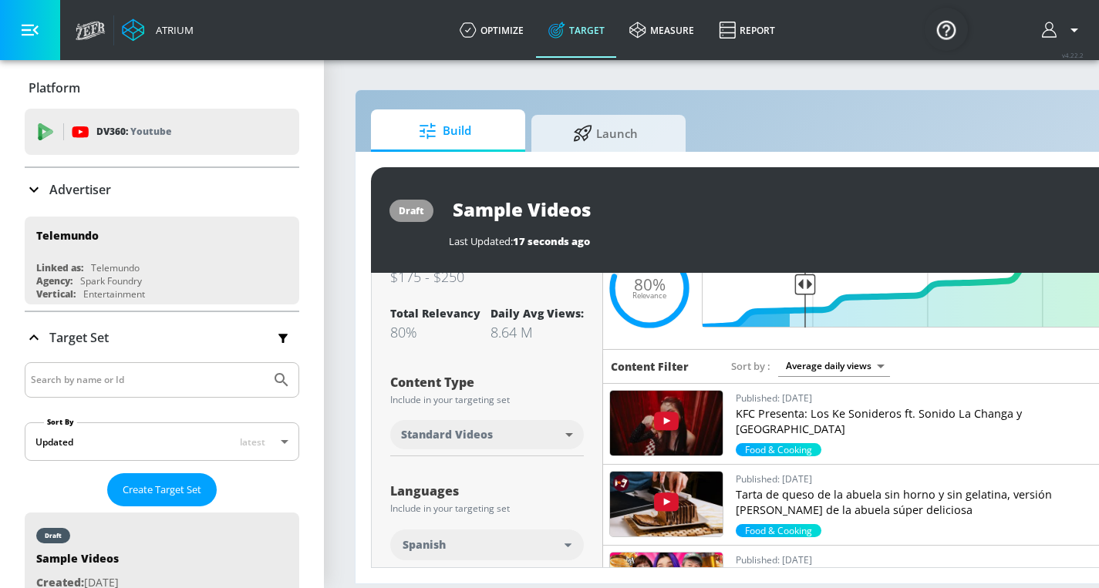
click at [704, 412] on img at bounding box center [666, 423] width 113 height 65
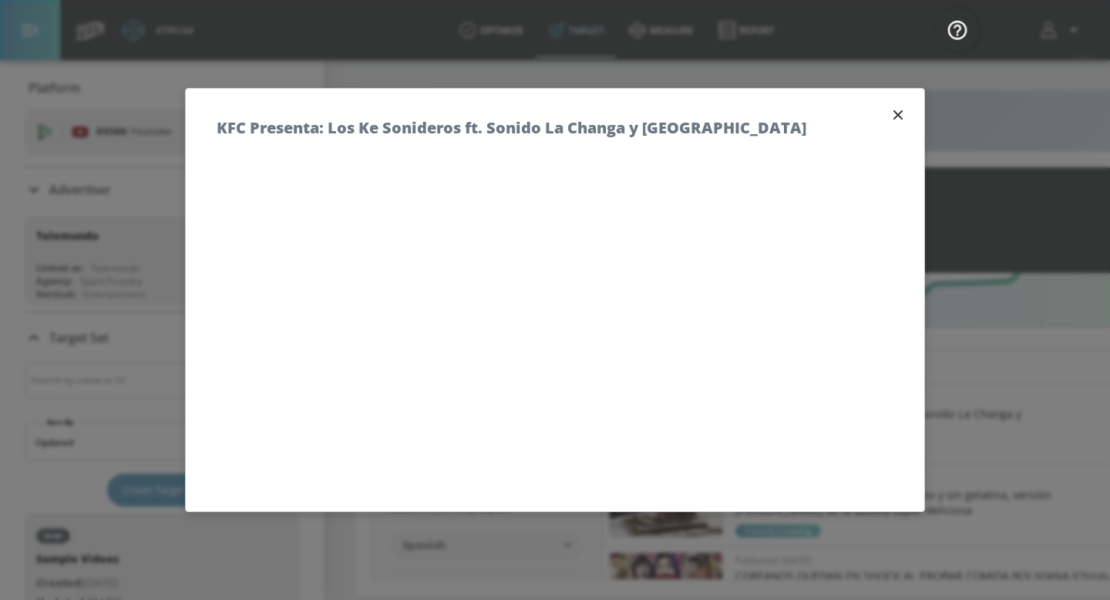
click at [894, 112] on icon "button" at bounding box center [898, 114] width 9 height 9
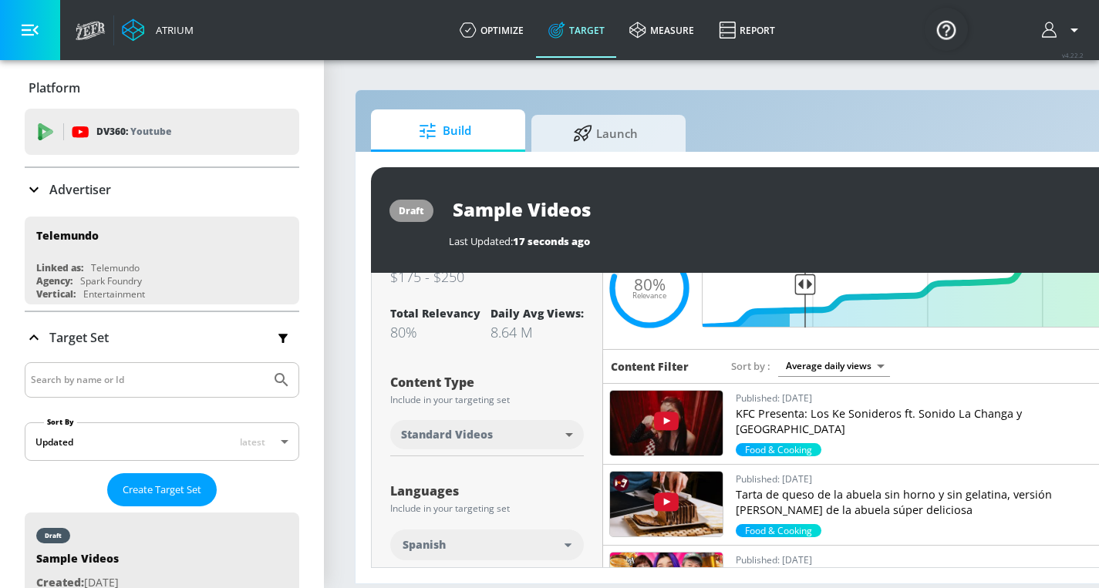
click at [692, 499] on img at bounding box center [666, 504] width 113 height 65
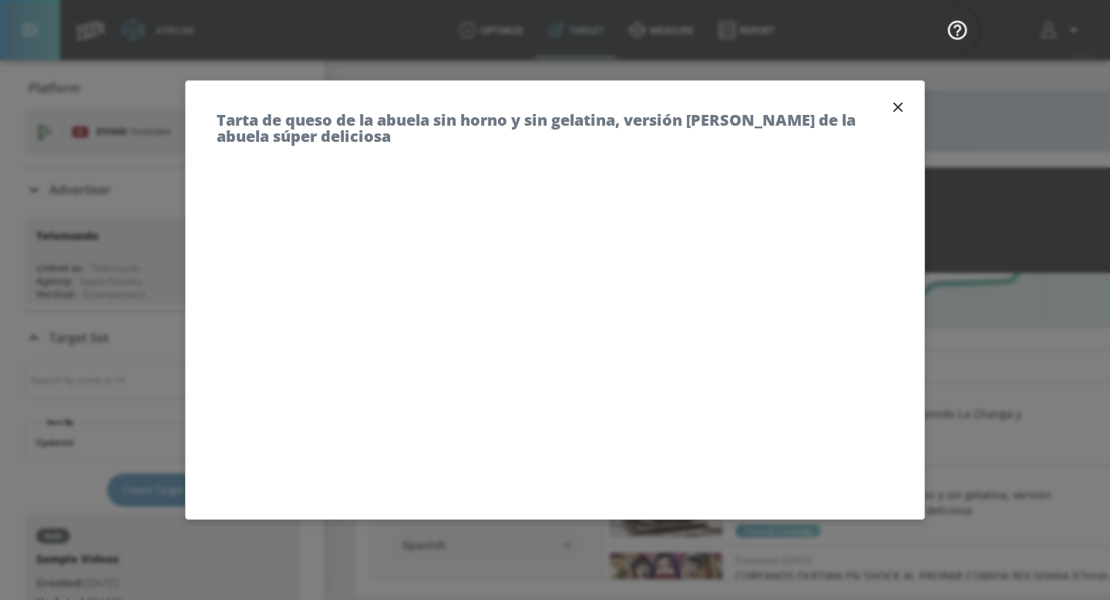
click at [890, 110] on icon "button" at bounding box center [898, 107] width 17 height 17
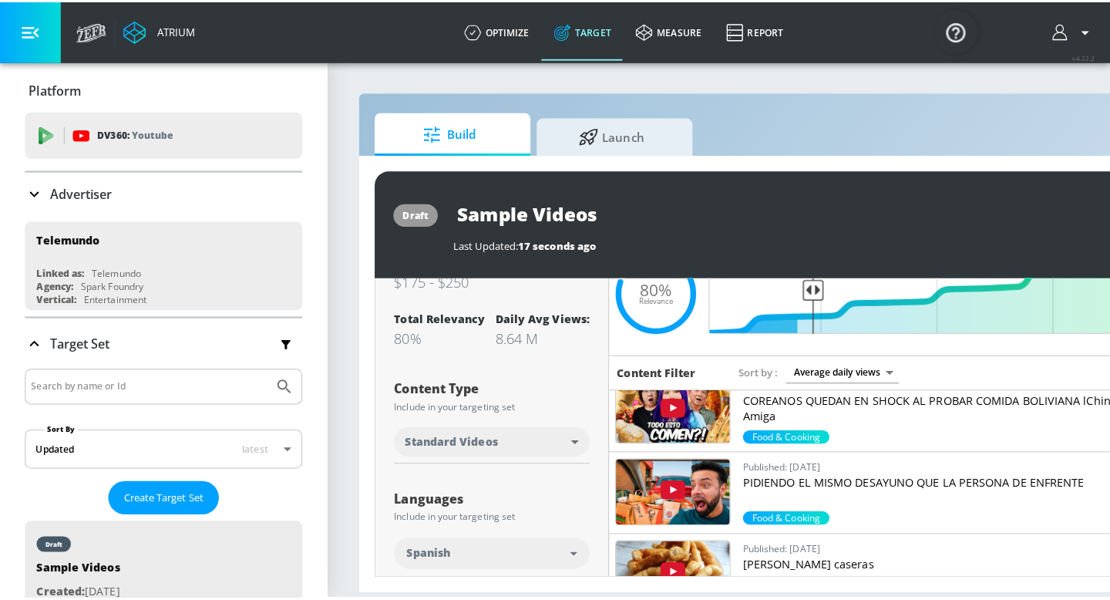
scroll to position [185, 0]
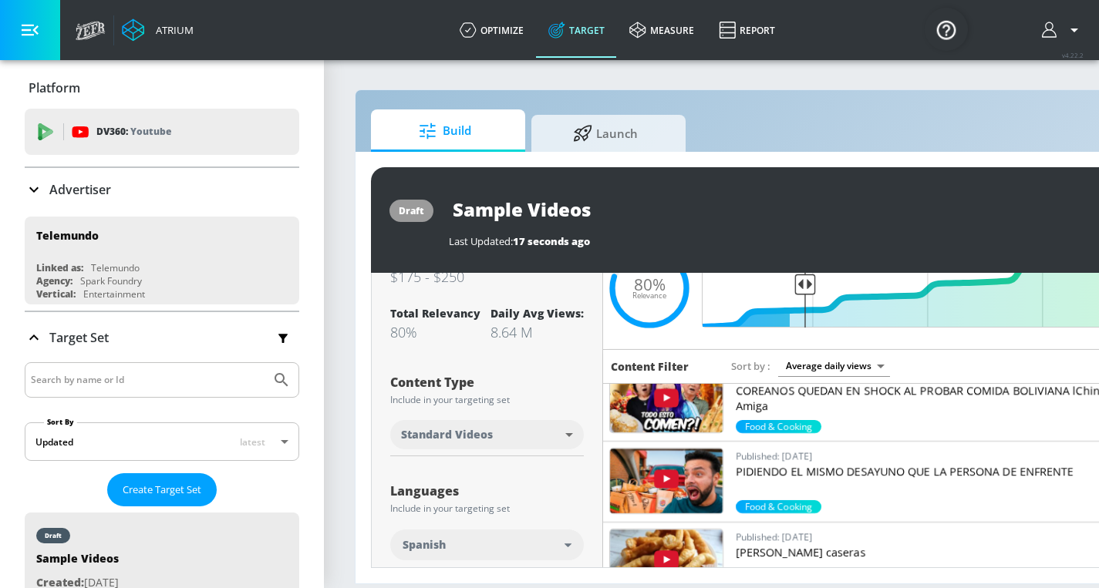
click at [682, 484] on img at bounding box center [666, 481] width 113 height 65
